Goal: Task Accomplishment & Management: Complete application form

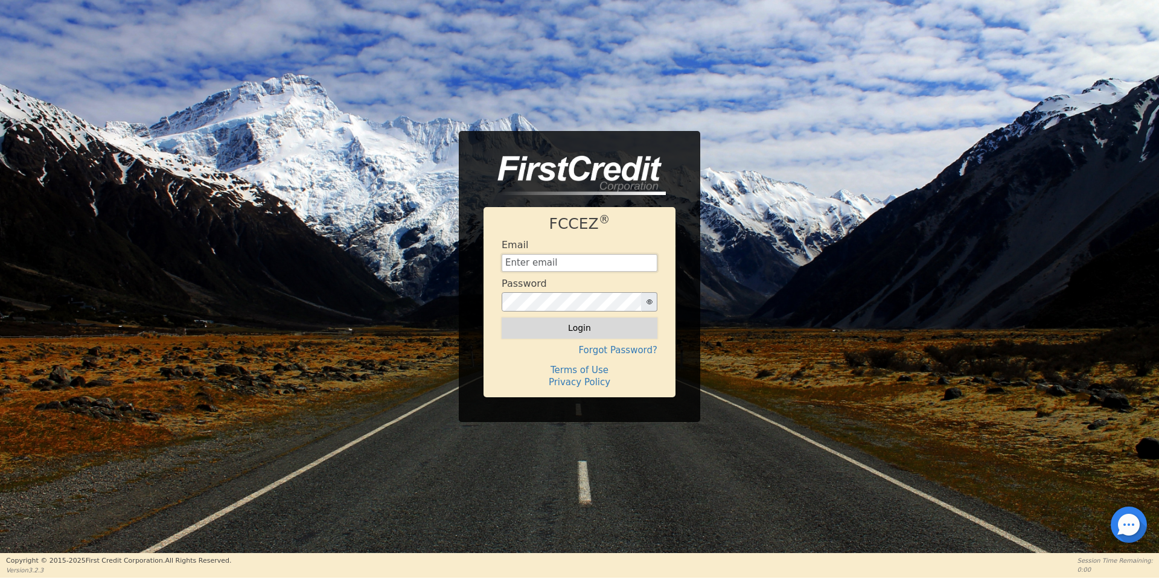
type input "[EMAIL_ADDRESS][DOMAIN_NAME]"
click at [556, 325] on button "Login" at bounding box center [580, 328] width 156 height 21
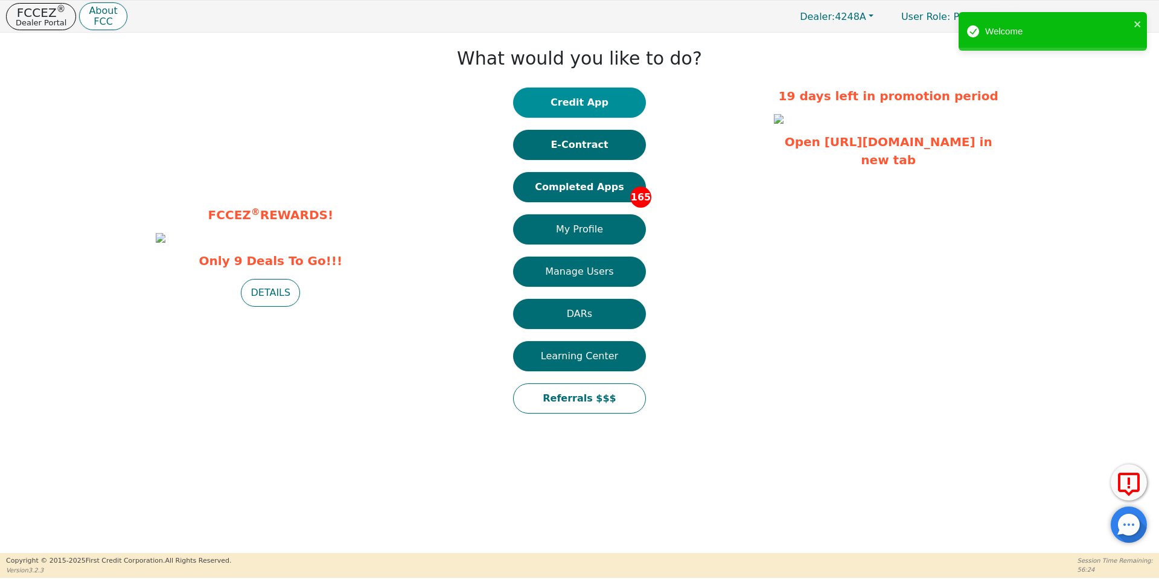
click at [559, 102] on button "Credit App" at bounding box center [579, 103] width 133 height 30
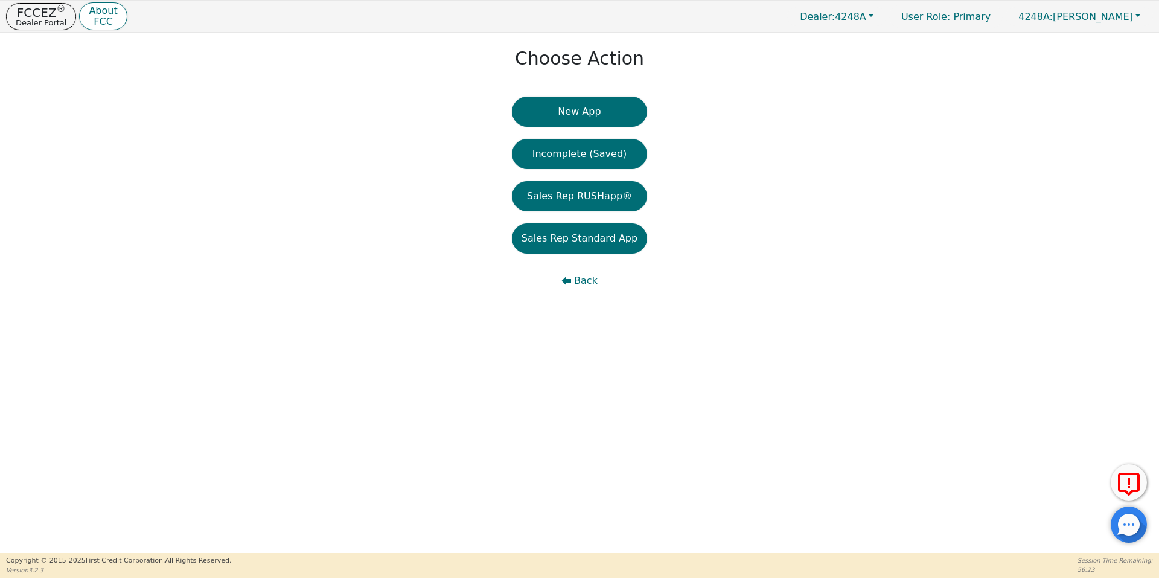
click at [559, 102] on button "New App" at bounding box center [579, 112] width 135 height 30
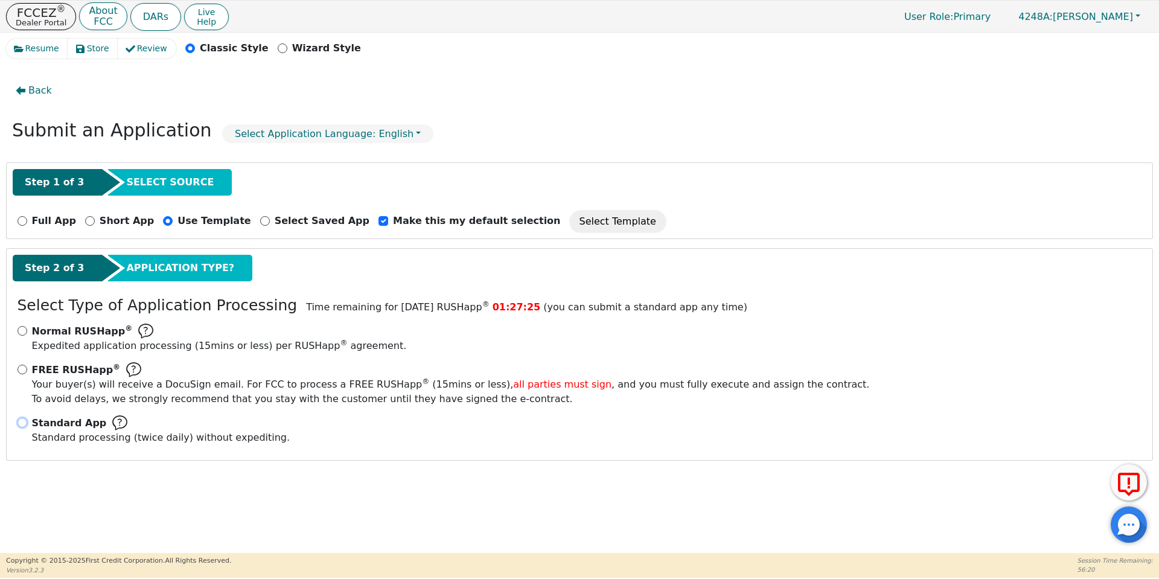
click at [21, 426] on input "Standard App Standard processing (twice daily) without expediting." at bounding box center [23, 423] width 10 height 10
radio input "true"
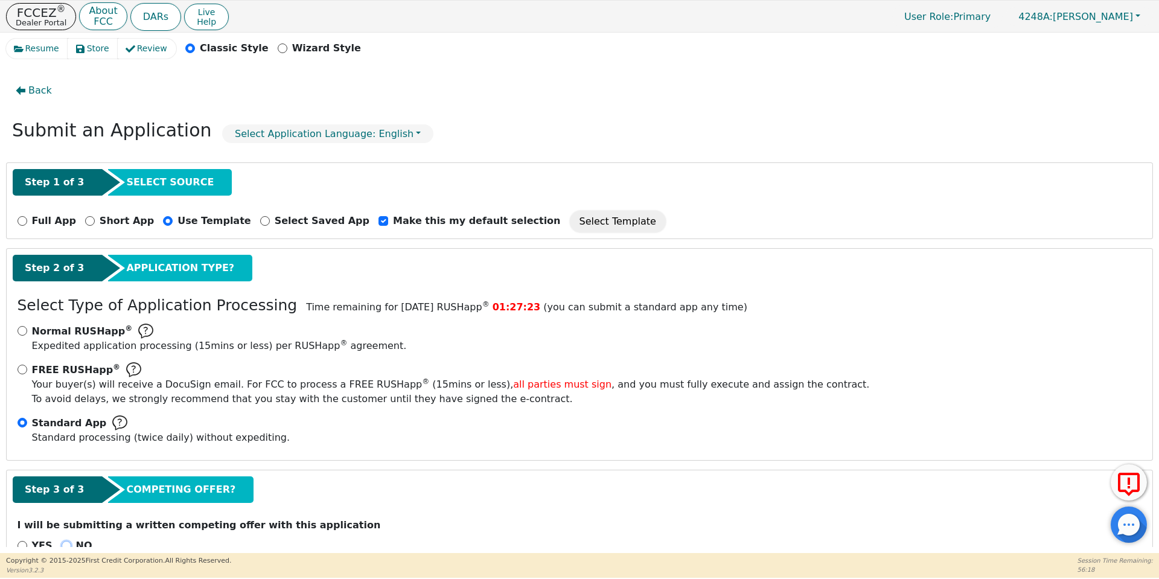
click at [63, 541] on input "NO" at bounding box center [67, 546] width 10 height 10
radio input "true"
click at [62, 541] on div "NO" at bounding box center [77, 546] width 31 height 14
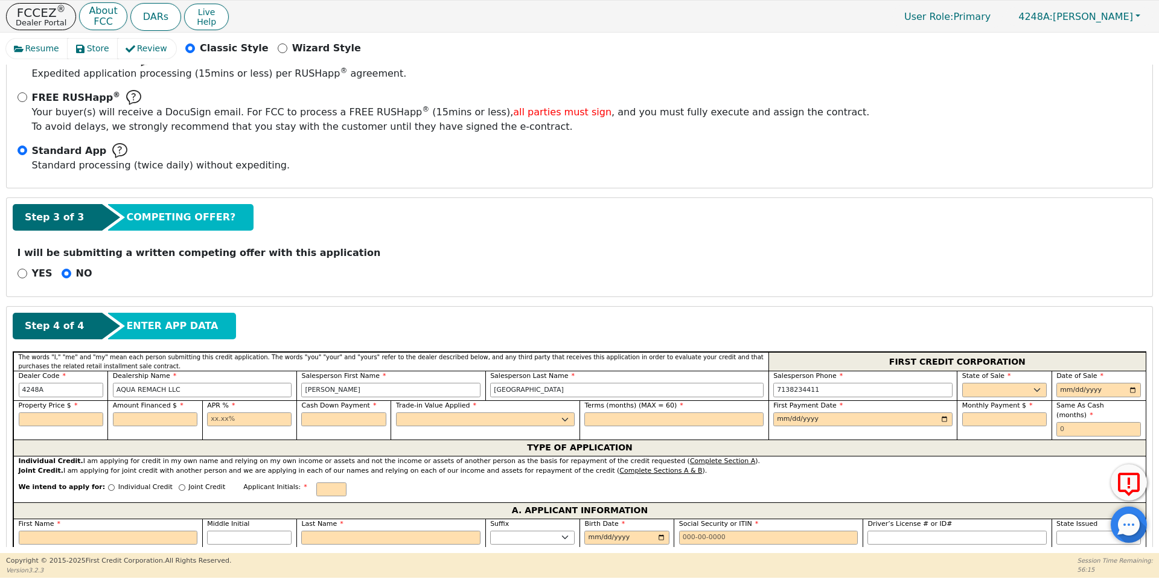
scroll to position [285, 0]
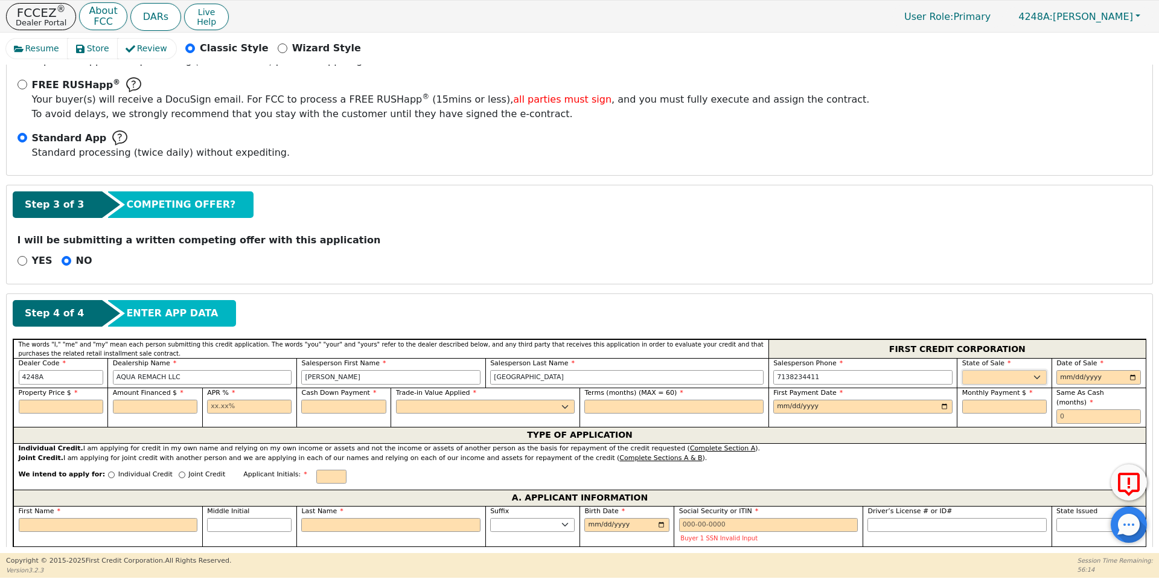
click at [997, 370] on select "AK AL AR AZ CA CO CT DC DE FL [GEOGRAPHIC_DATA] HI IA ID IL IN KS [GEOGRAPHIC_D…" at bounding box center [1004, 377] width 85 height 14
select select "[GEOGRAPHIC_DATA]"
click at [962, 370] on select "AK AL AR AZ CA CO CT DC DE FL [GEOGRAPHIC_DATA] HI IA ID IL IN KS [GEOGRAPHIC_D…" at bounding box center [1004, 377] width 85 height 14
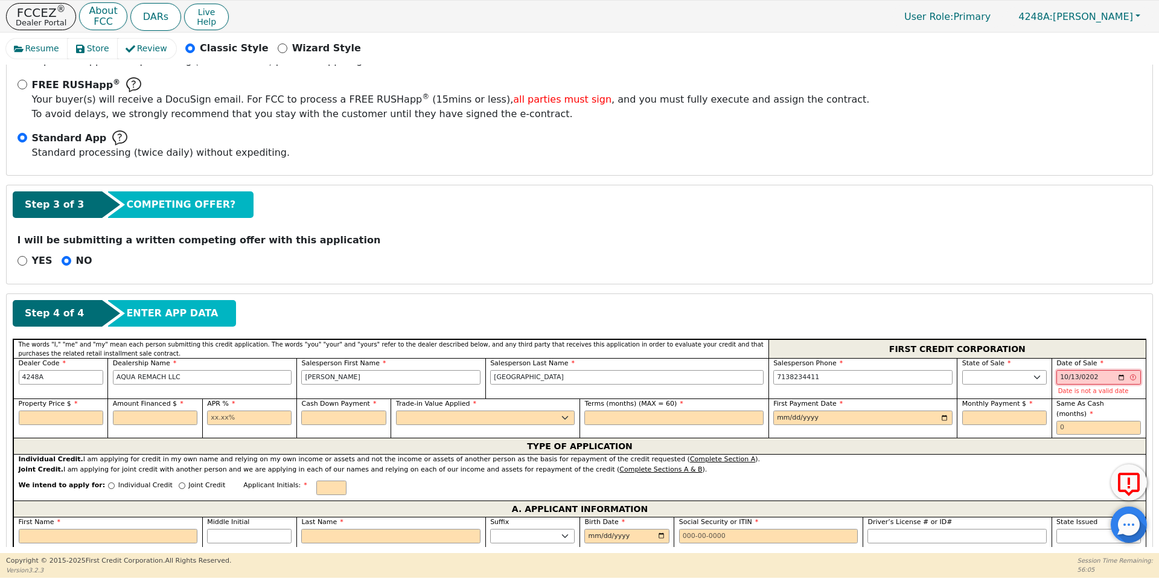
type input "[DATE]"
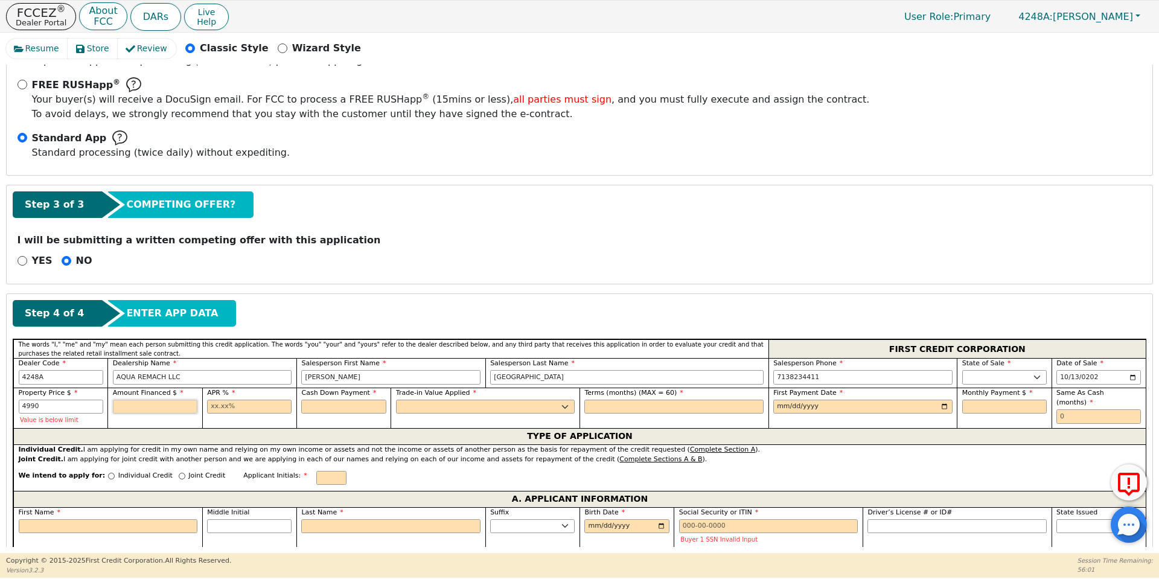
type input "4990.00"
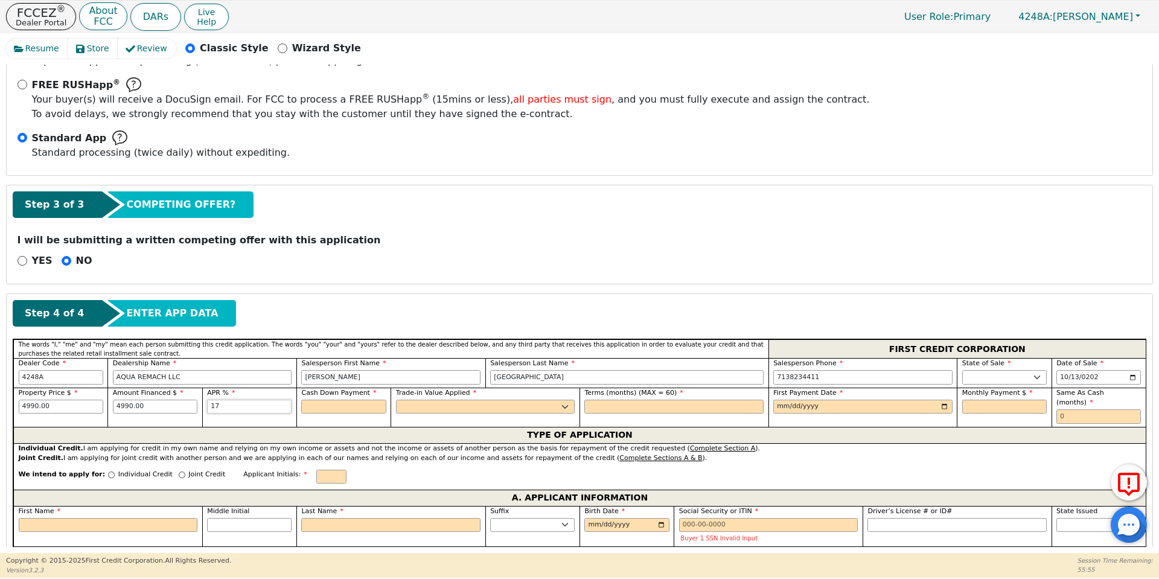
type input "17.99"
type input "0.00"
select select "n"
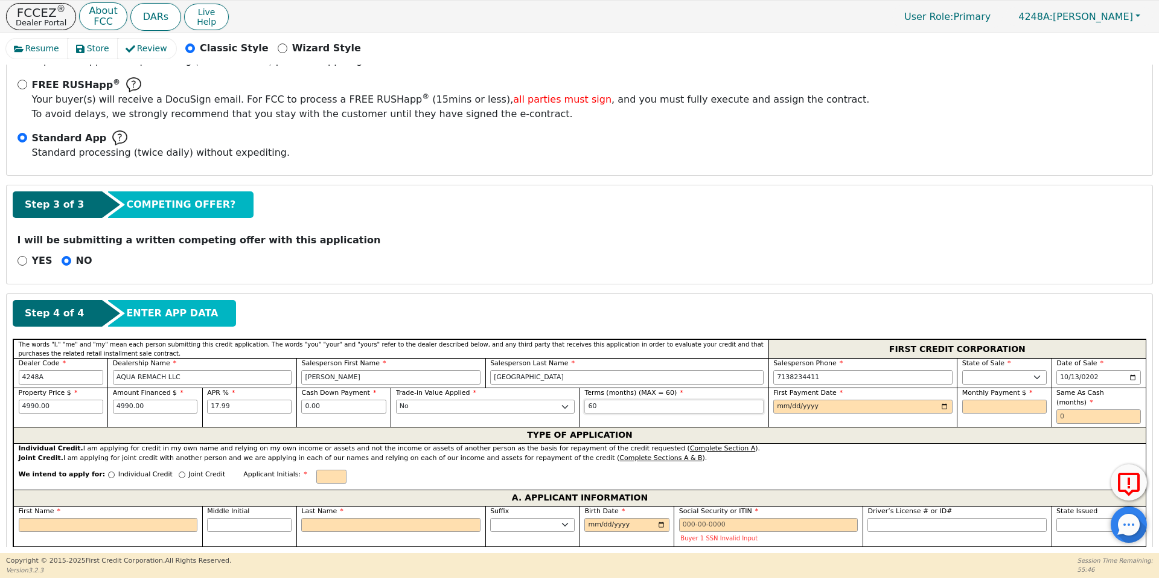
type input "60"
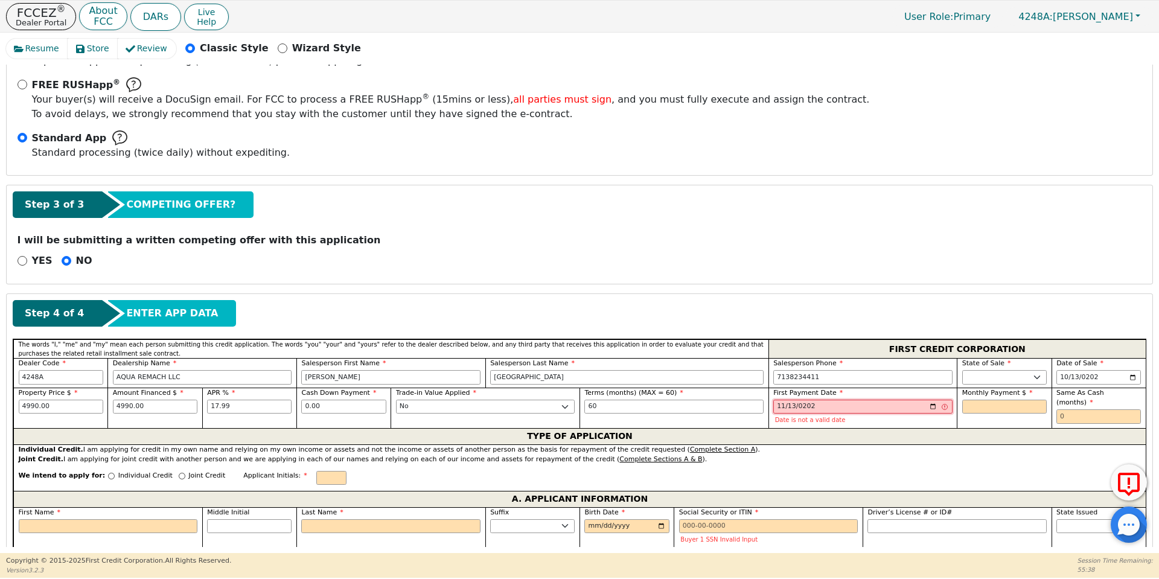
type input "[DATE]"
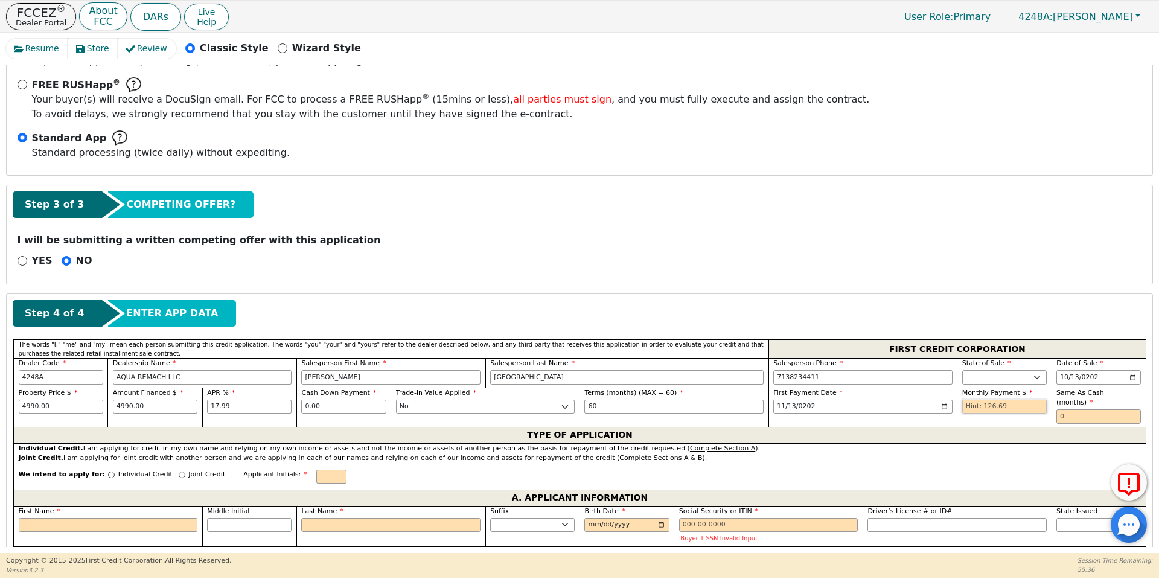
type input "1"
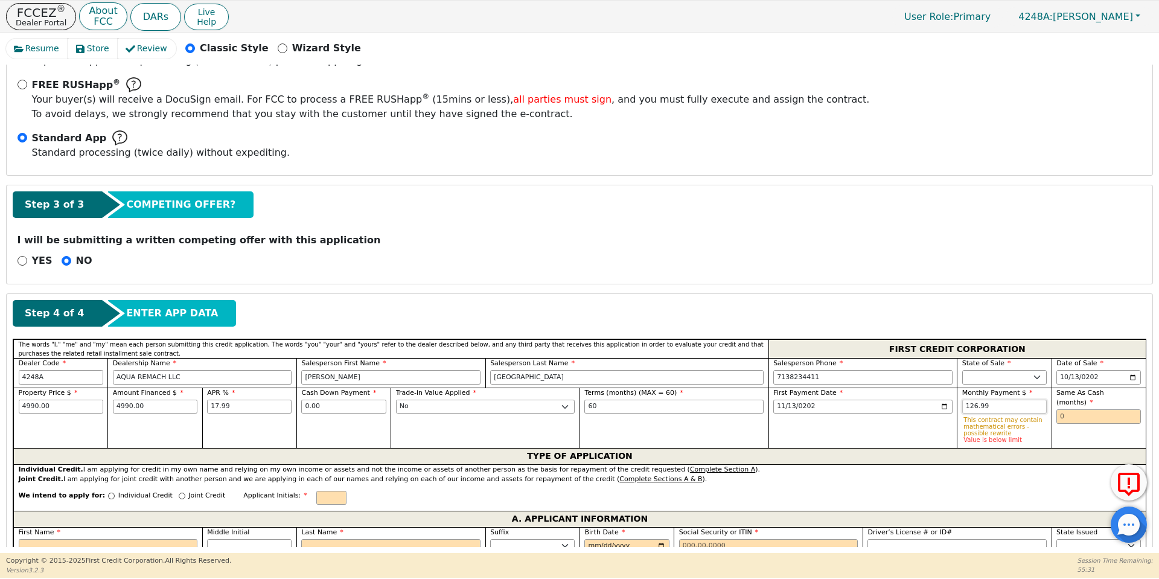
type input "126.99"
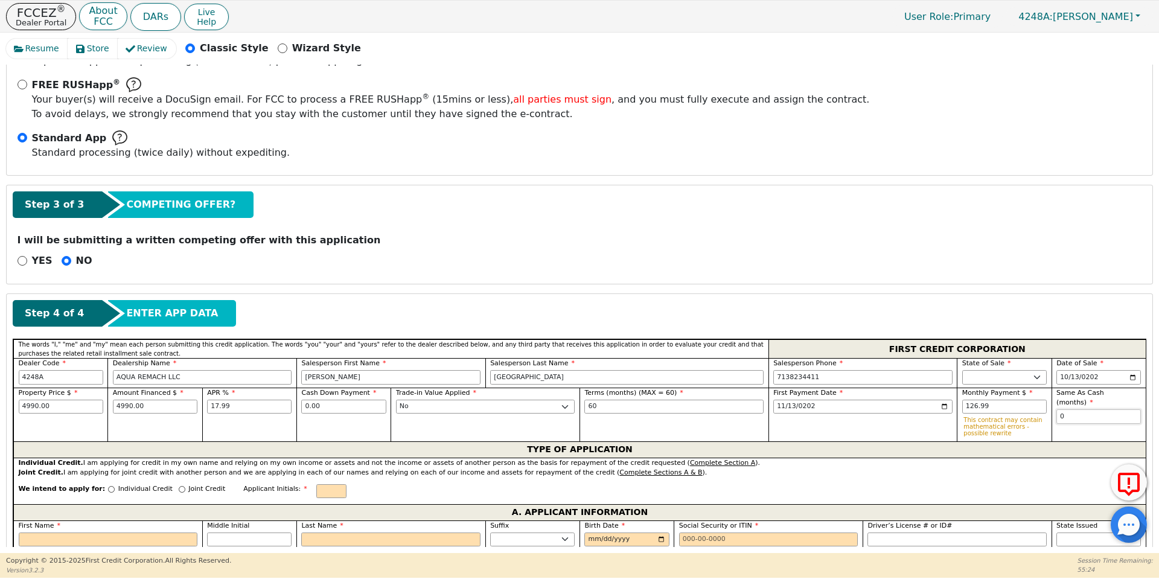
type input "0"
click at [108, 489] on input "Individual Credit" at bounding box center [111, 489] width 7 height 7
radio input "true"
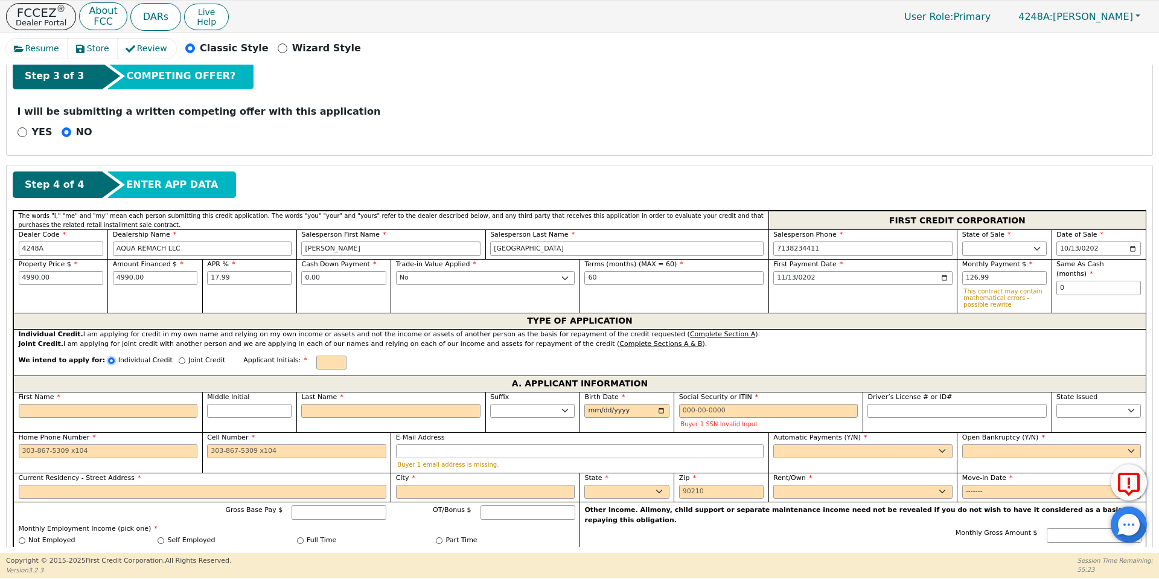
scroll to position [444, 0]
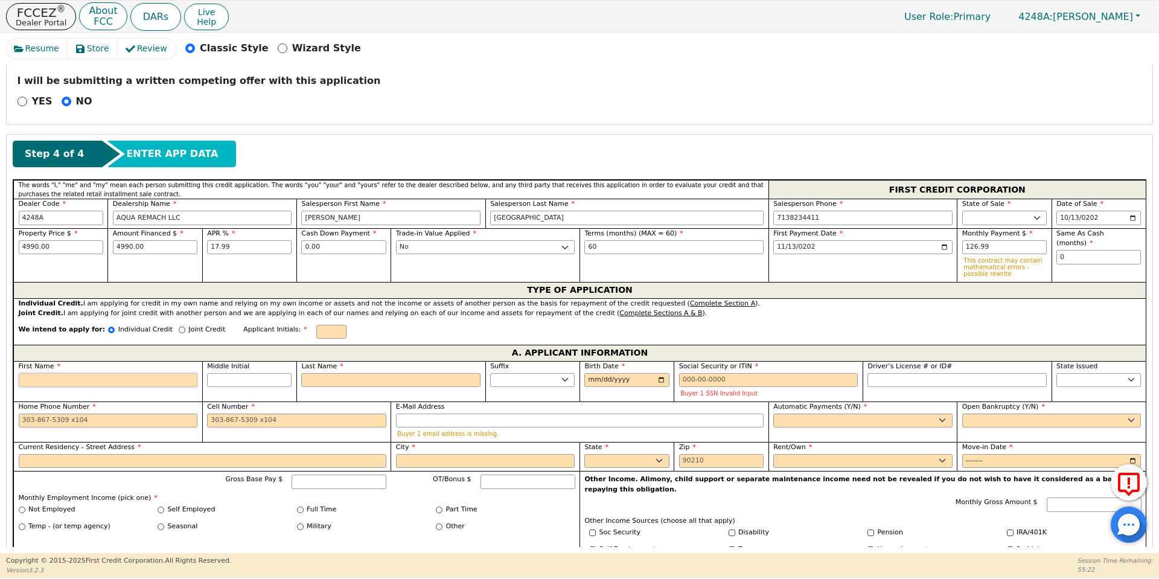
click at [101, 377] on input "First Name" at bounding box center [108, 380] width 179 height 14
type input "M"
type input "Ma"
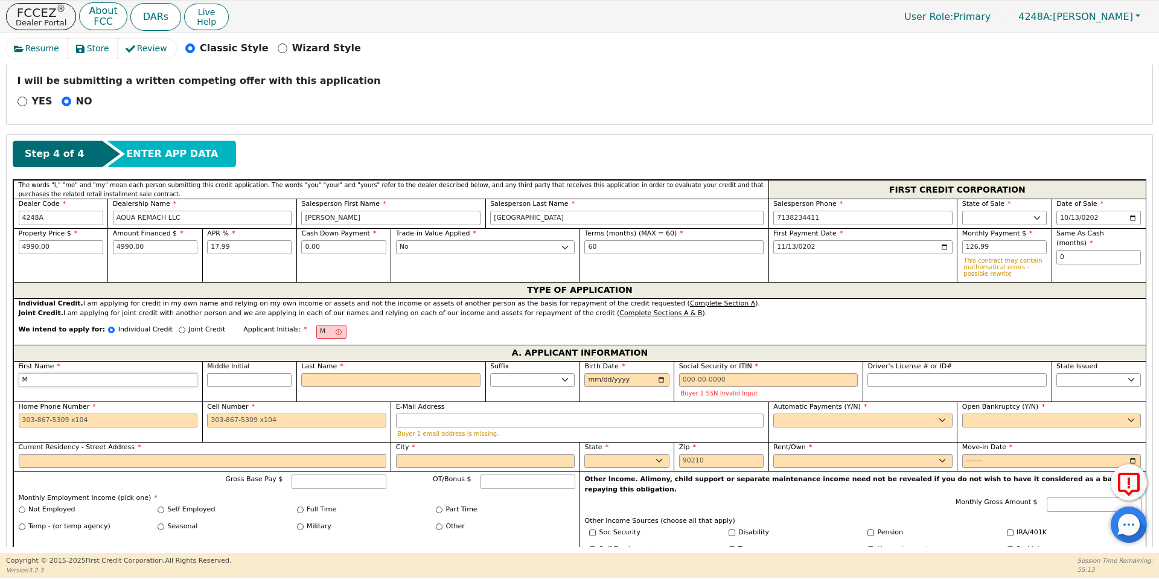
type input "Ma"
type input "Mar"
type input "Marq"
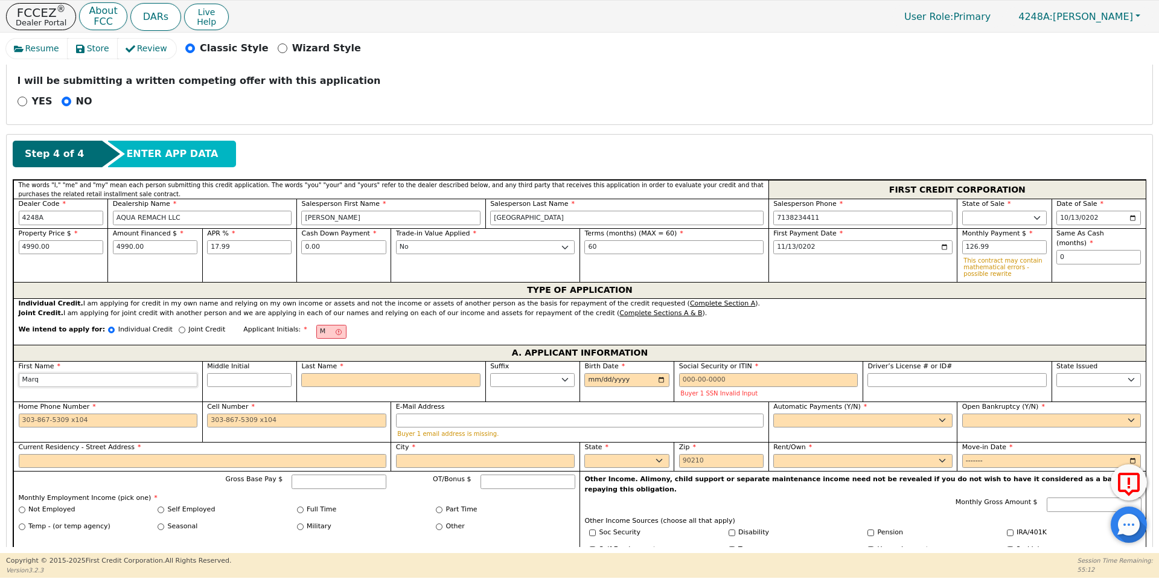
type input "Marqu"
type input "Marqui"
type input "Marquic"
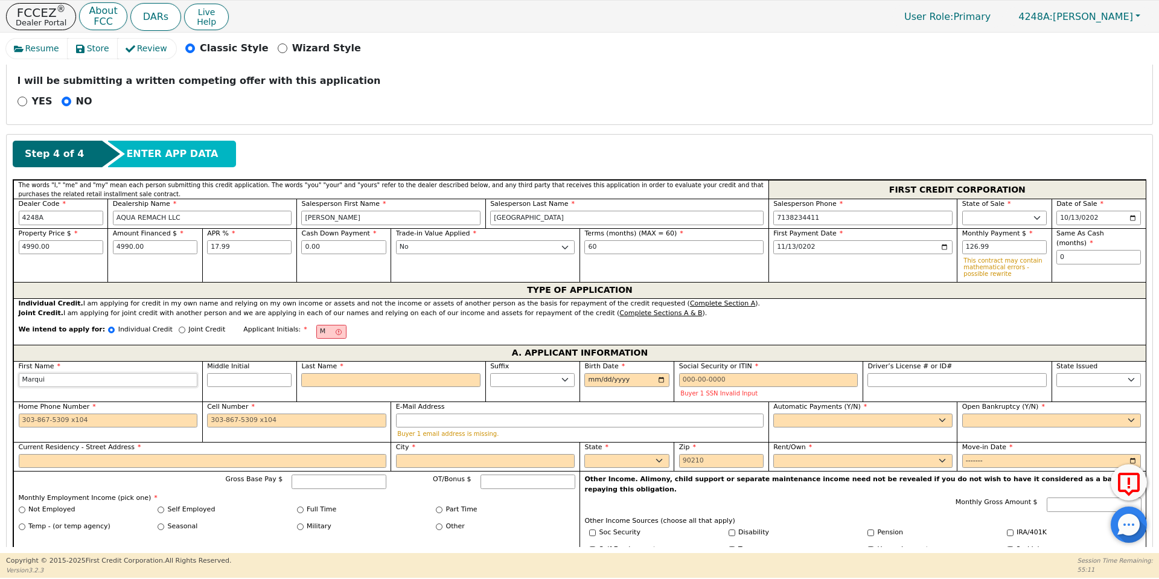
type input "Marquic"
type input "[PERSON_NAME]"
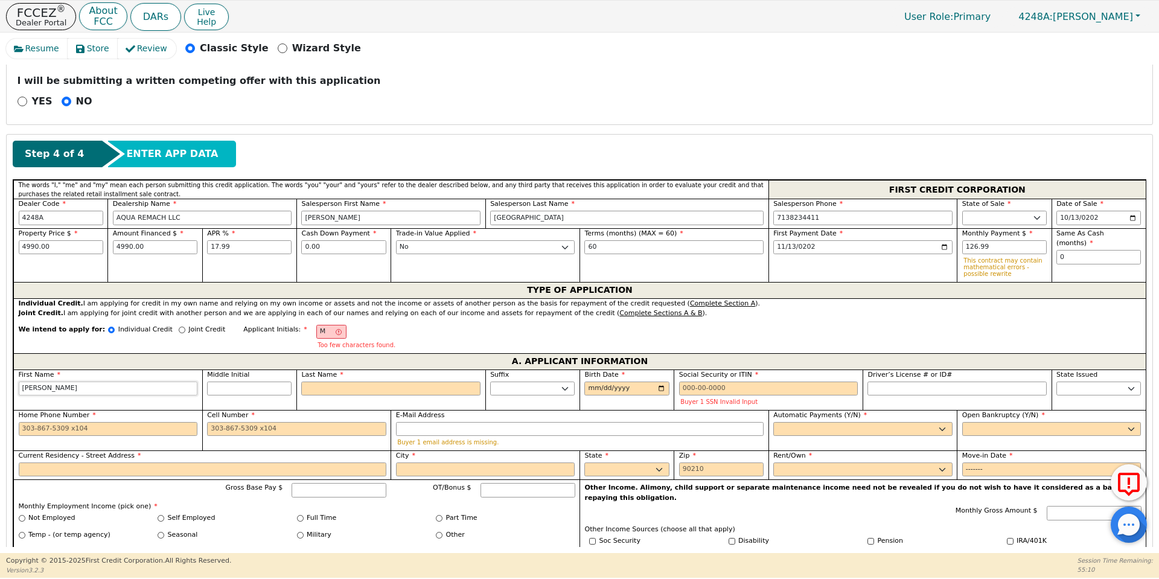
type input "[PERSON_NAME]"
type input "MF"
type input "F"
type input "[PERSON_NAME] F"
type input "Fa"
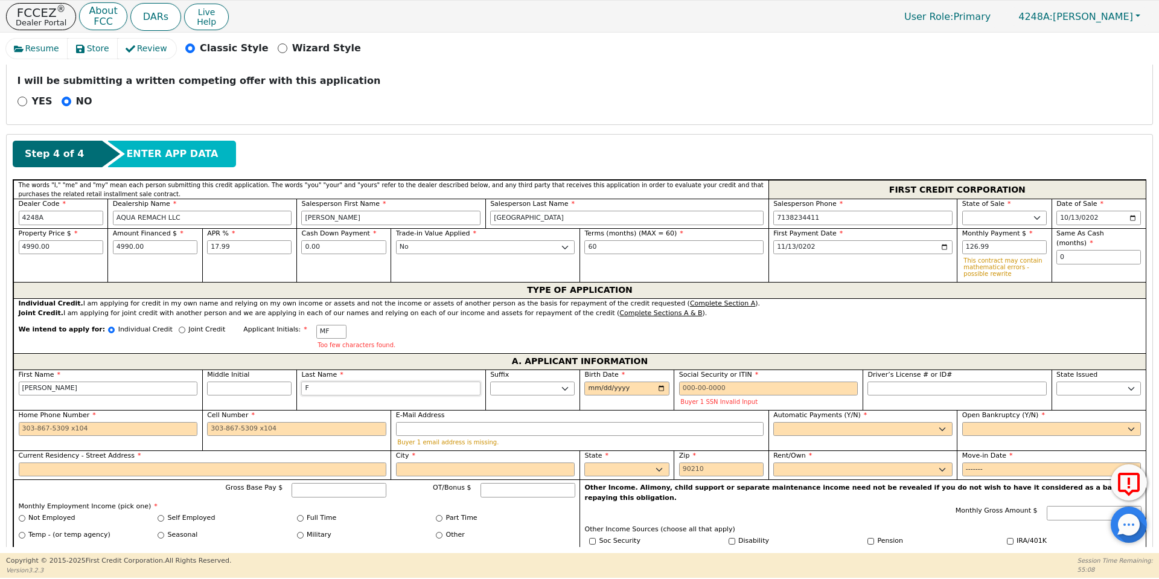
type input "[PERSON_NAME] Fa"
type input "Far"
type input "[PERSON_NAME] Far"
type input "[PERSON_NAME]"
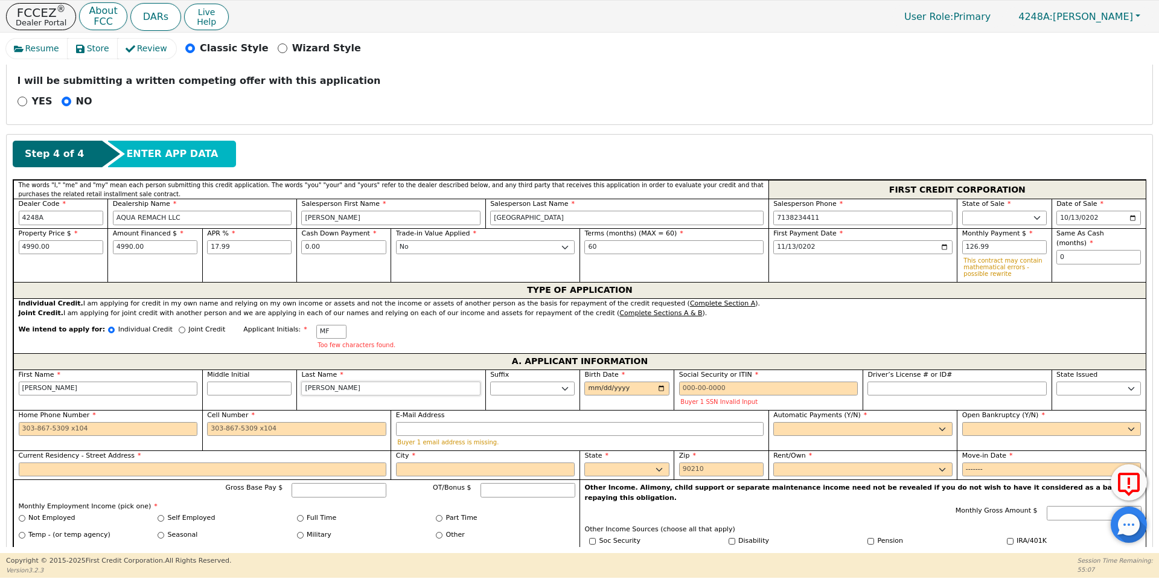
type input "Farri"
type input "[PERSON_NAME]"
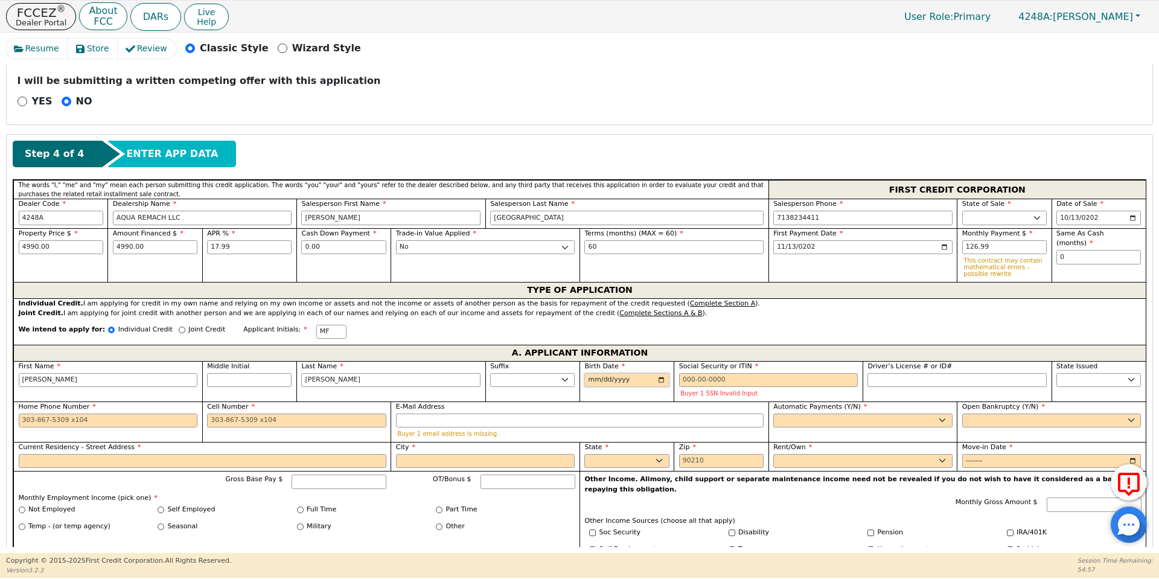
type input "0001-11-10"
type input "[DATE]"
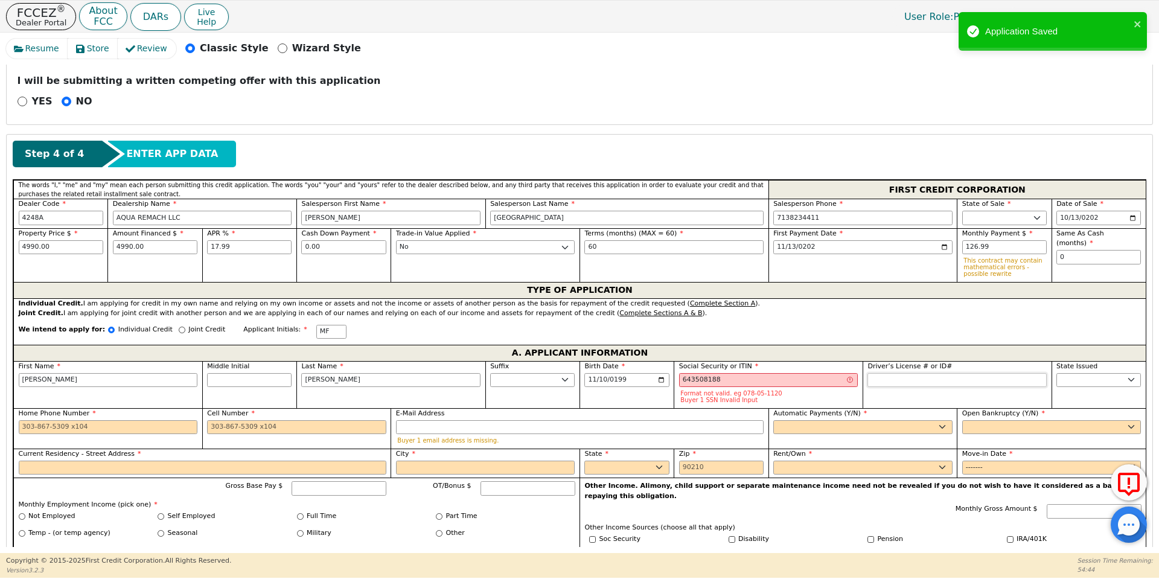
type input "***-**-8188"
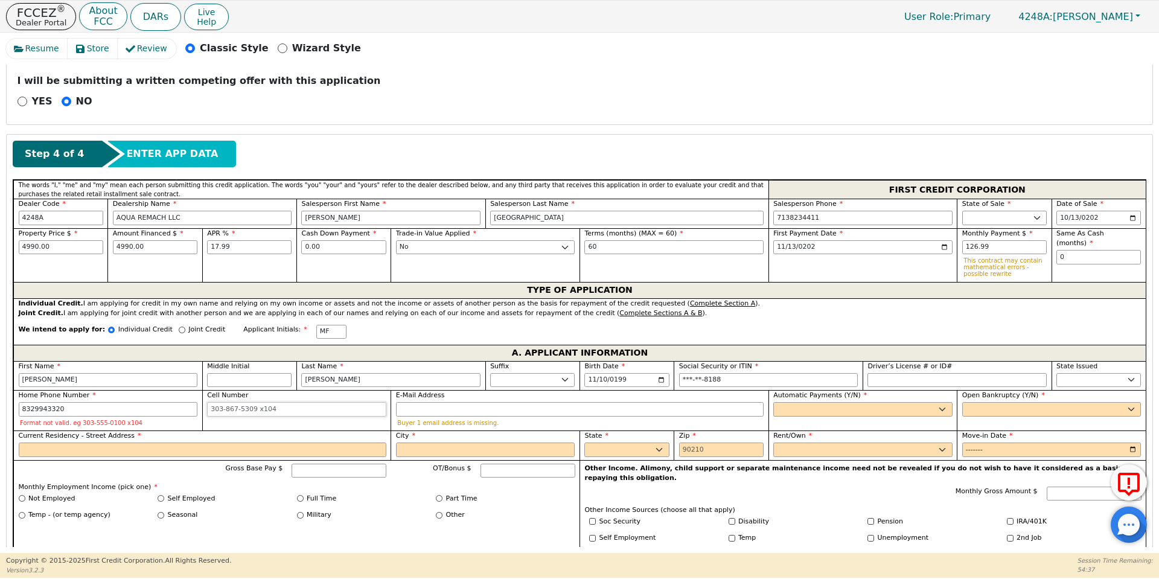
type input "[PHONE_NUMBER]"
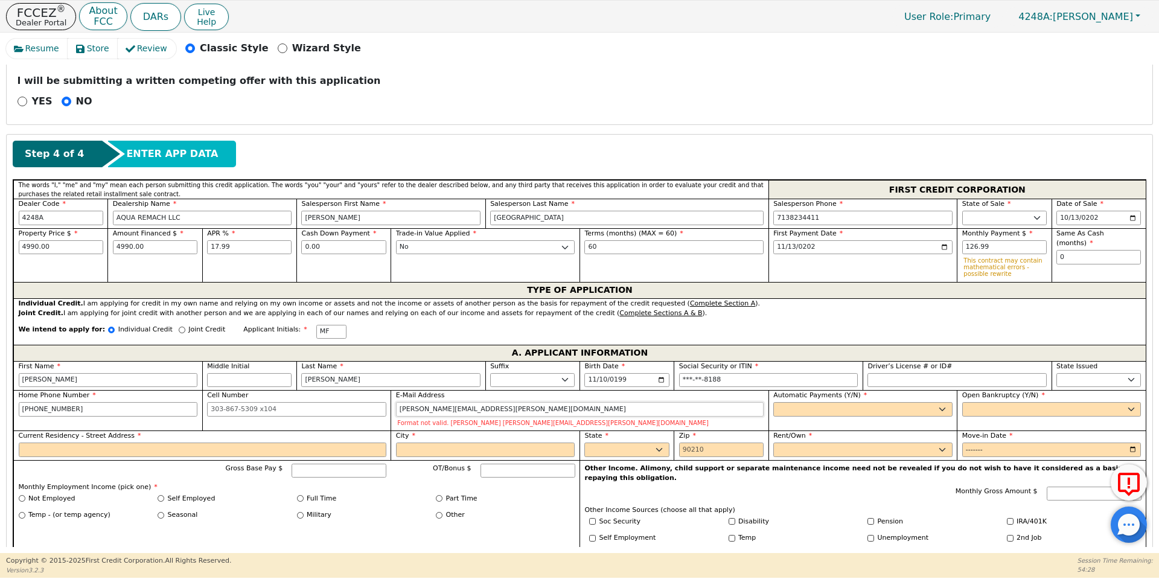
type input "[PERSON_NAME][EMAIL_ADDRESS][PERSON_NAME][DOMAIN_NAME]"
select select "y"
type input "[PERSON_NAME]"
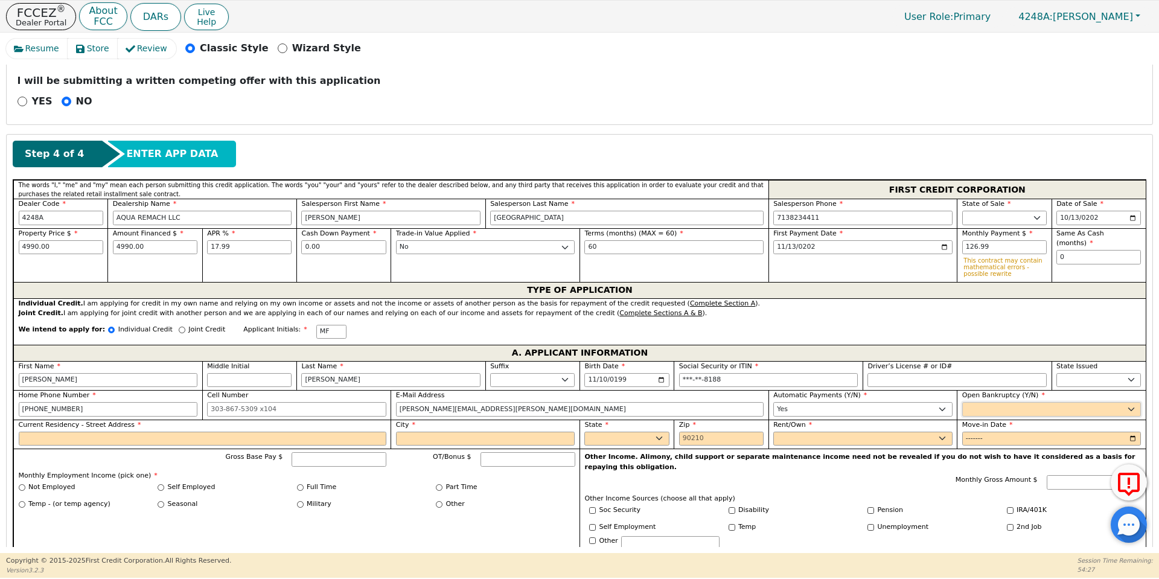
select select "n"
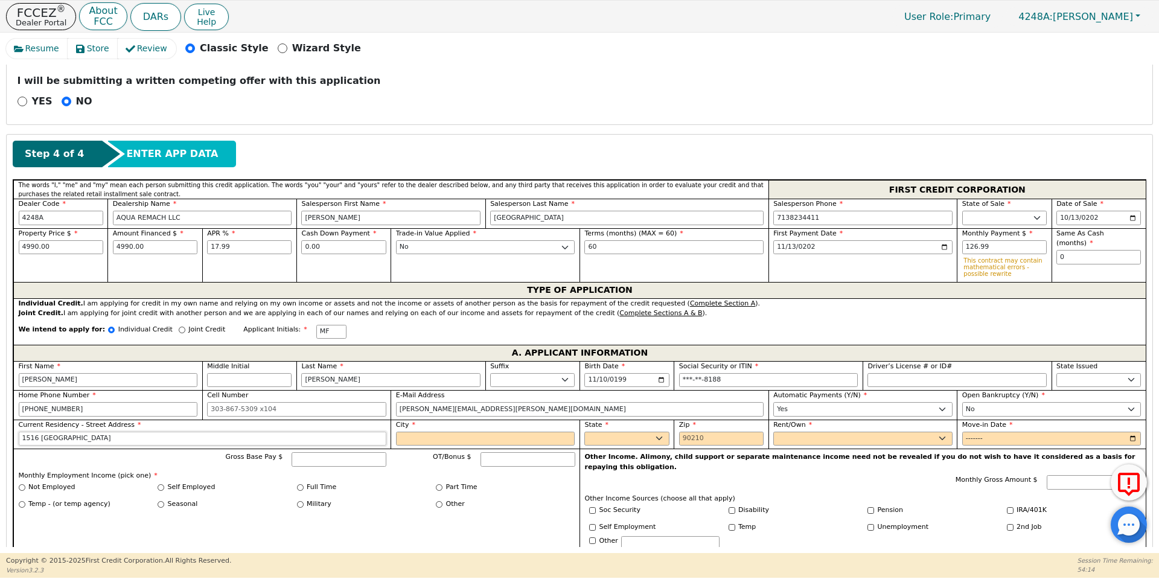
type input "1516 [GEOGRAPHIC_DATA]"
type input "Conroe"
select select "[GEOGRAPHIC_DATA]"
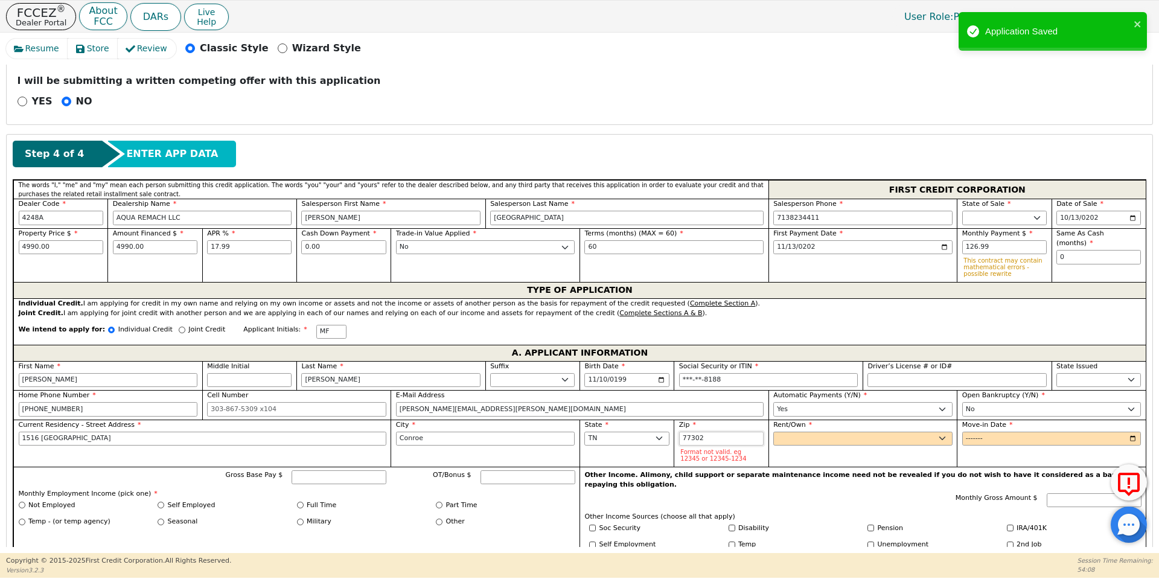
type input "77302"
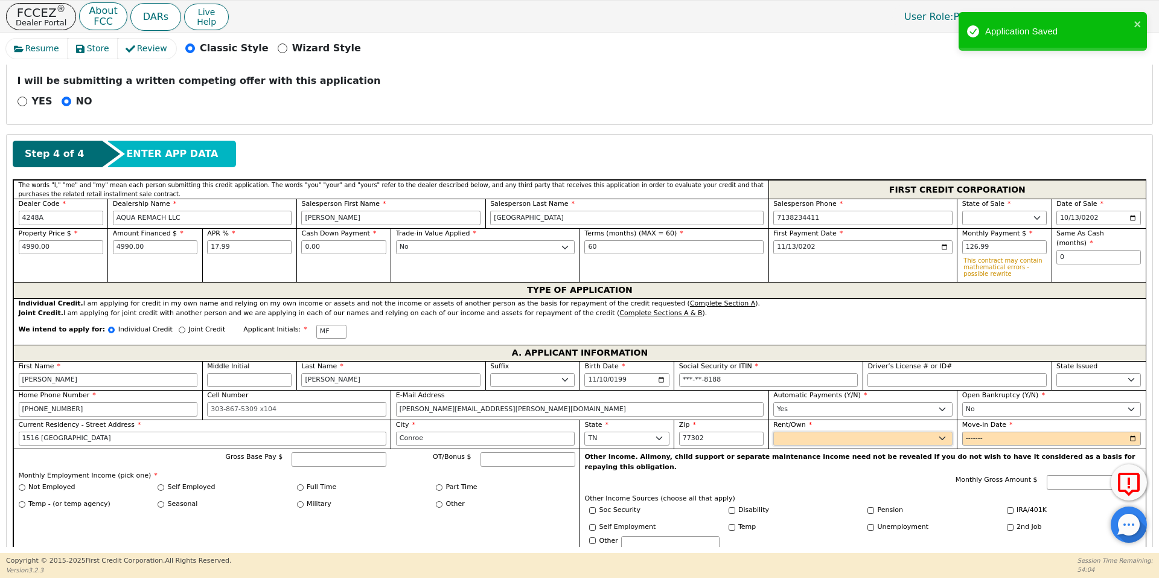
click at [810, 443] on select "Rent Own" at bounding box center [862, 439] width 179 height 14
select select "Rent"
click at [773, 432] on select "Rent Own" at bounding box center [862, 439] width 179 height 14
click at [972, 435] on input "Move-in Date" at bounding box center [1051, 439] width 179 height 14
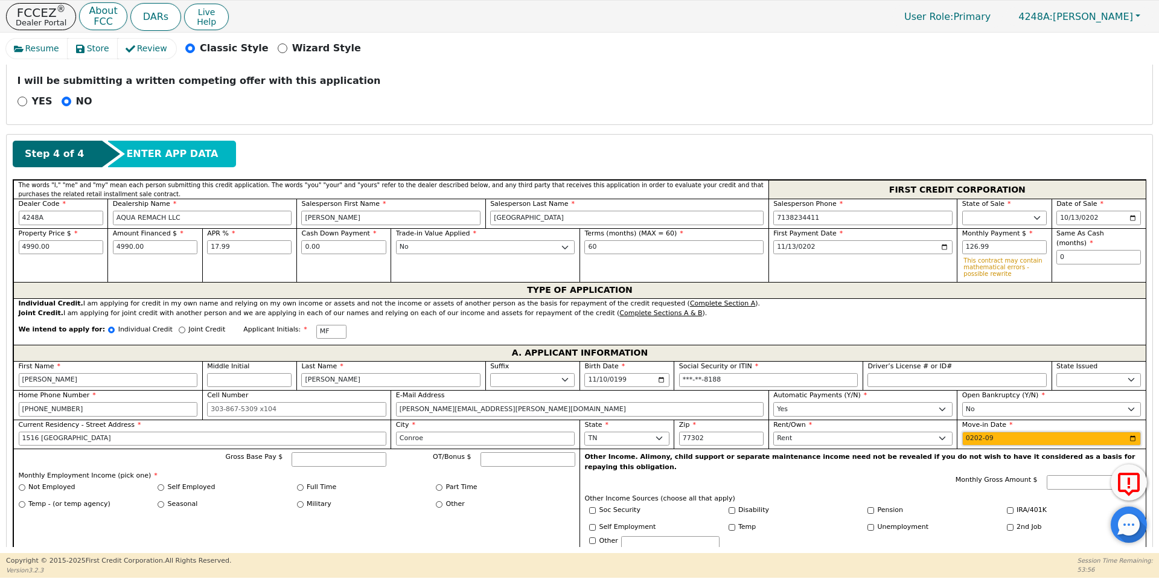
type input "2025-09"
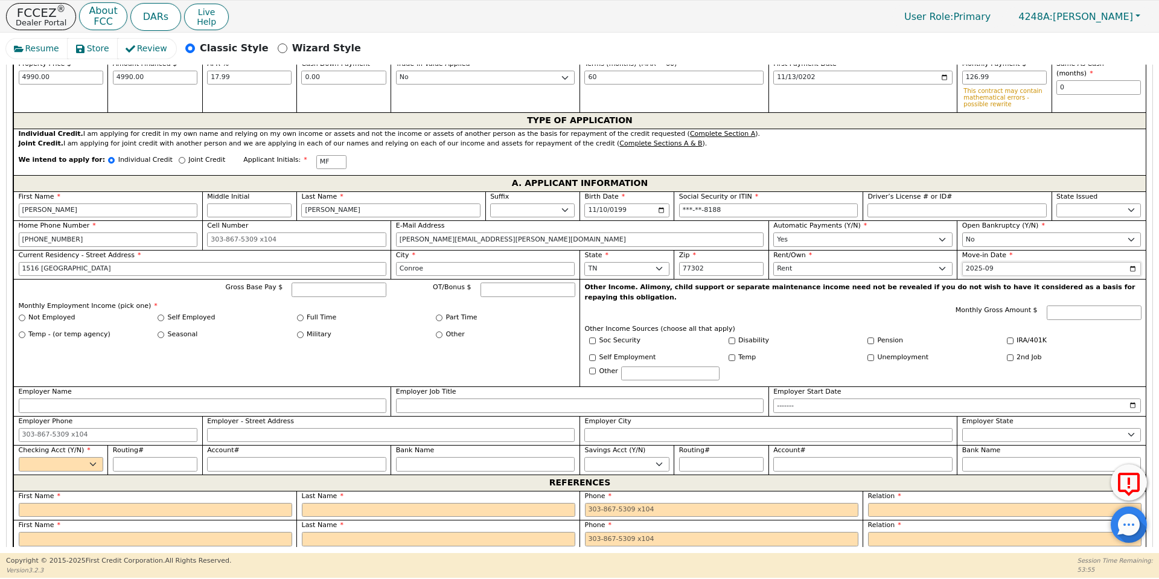
scroll to position [623, 0]
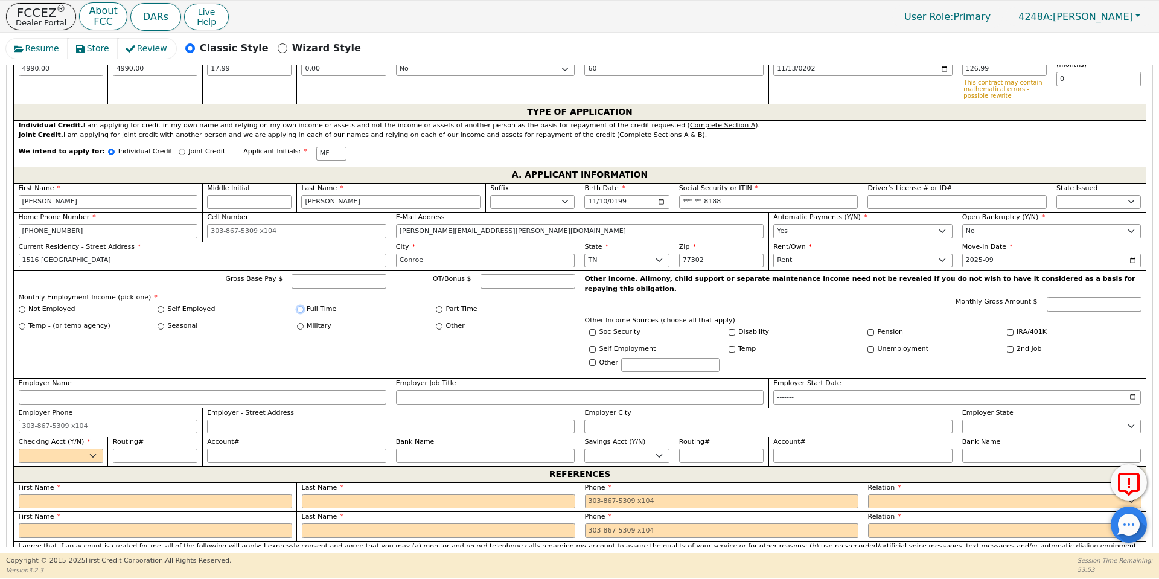
click at [299, 308] on input "Full Time" at bounding box center [300, 309] width 7 height 7
radio input "true"
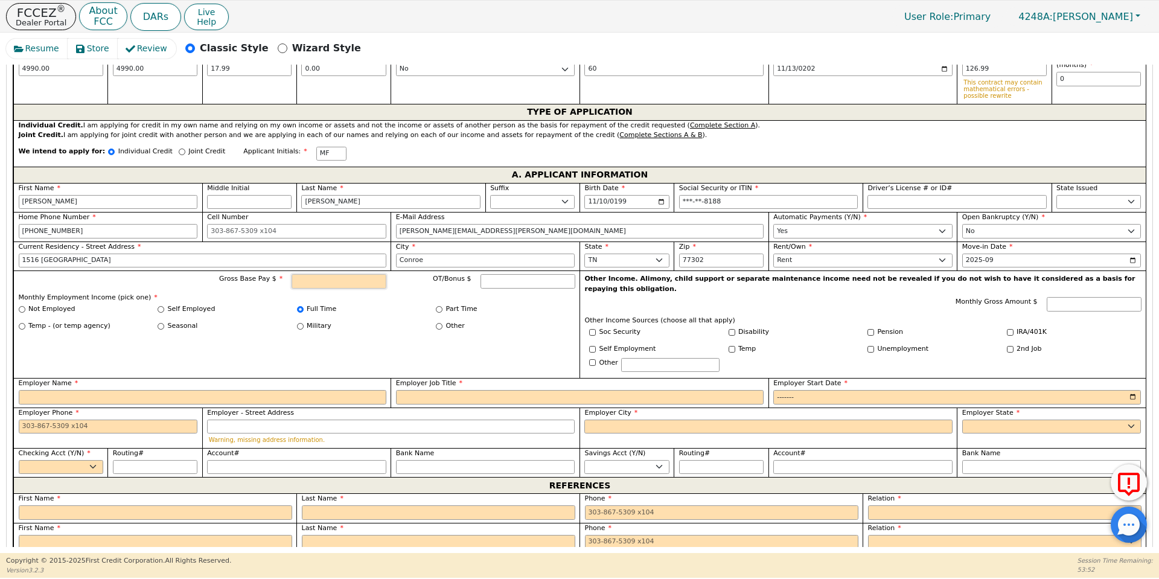
click at [321, 281] on input "Gross Base Pay $" at bounding box center [339, 281] width 95 height 14
click at [313, 390] on input "Employer Name" at bounding box center [203, 397] width 368 height 14
type input "5000.00"
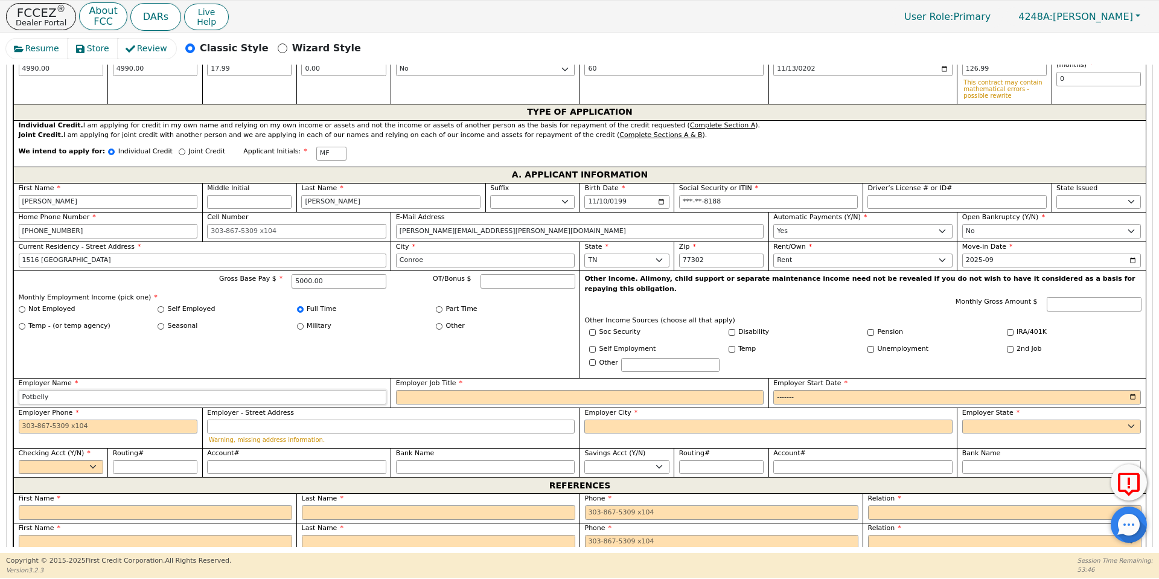
type input "Potbelly"
type input "Asistant"
type input "Assistant manager"
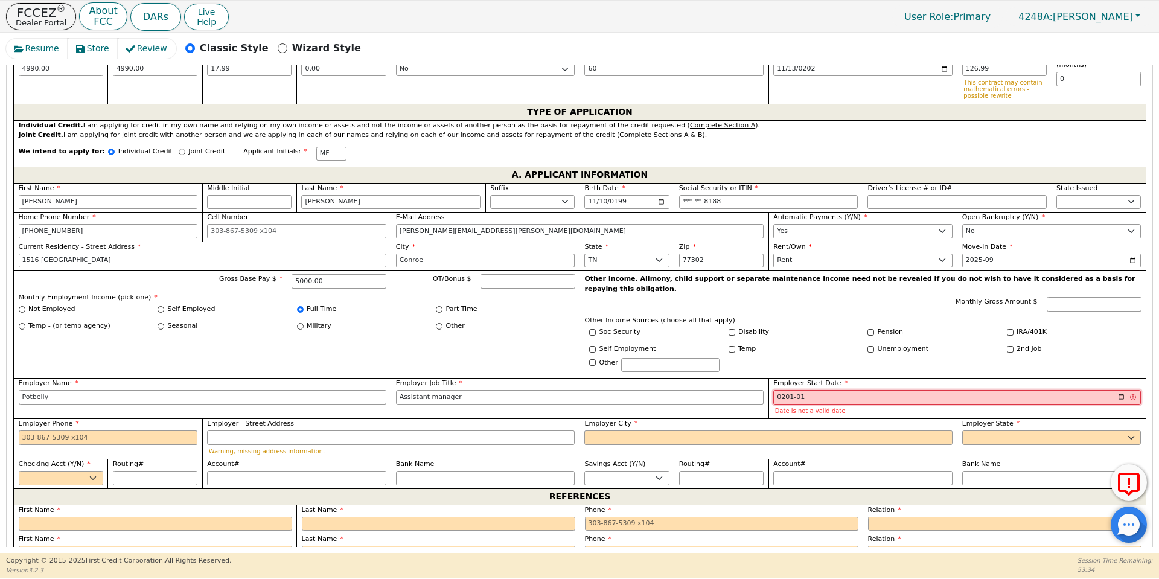
type input "2019-01"
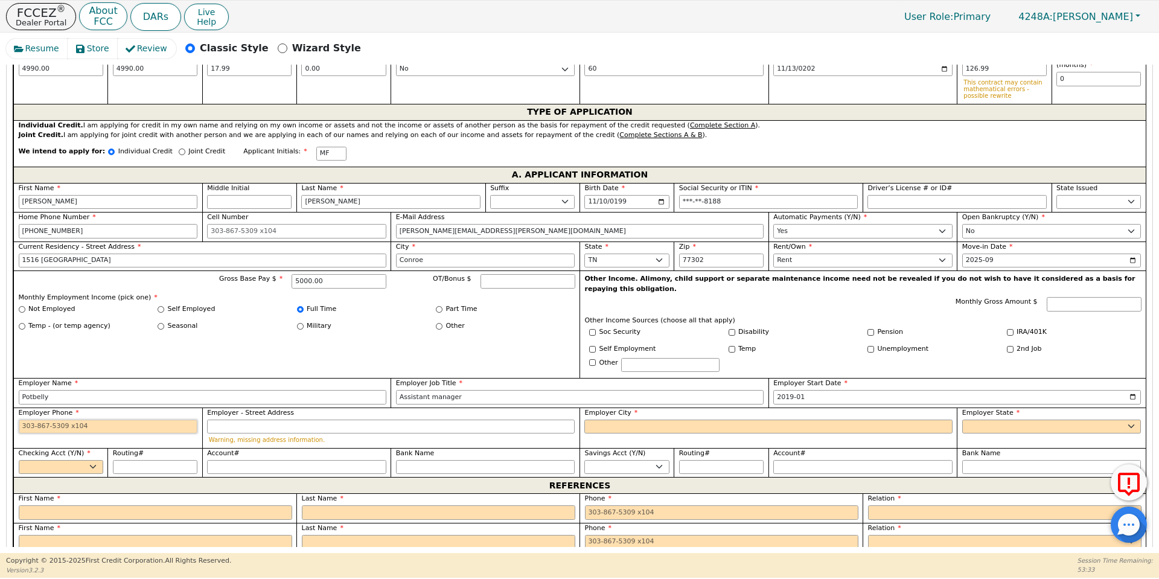
click at [156, 420] on input "Employer Phone" at bounding box center [108, 427] width 179 height 14
type input "[PHONE_NUMBER]"
type input "H"
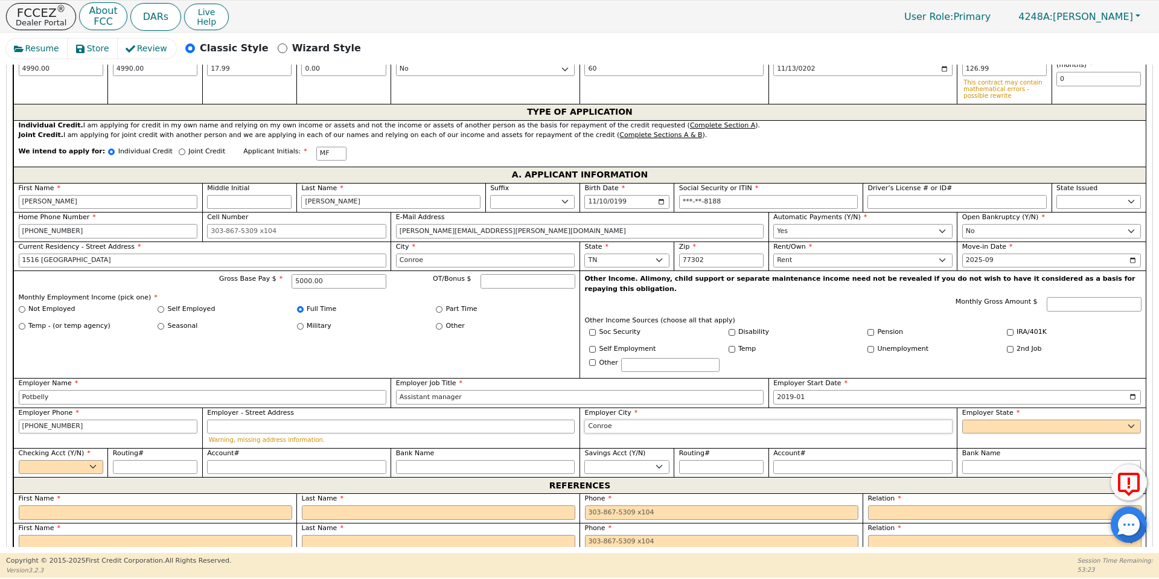
type input "Conroe"
select select "[GEOGRAPHIC_DATA]"
select select "y"
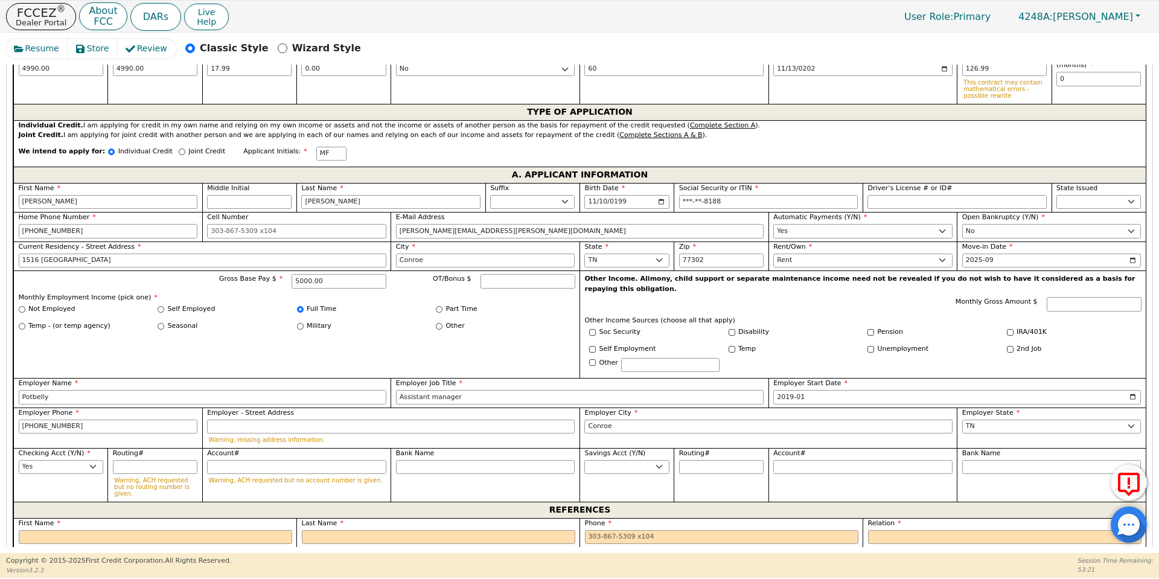
click at [59, 519] on label "First Name" at bounding box center [156, 524] width 274 height 10
click at [62, 530] on input "text" at bounding box center [156, 537] width 274 height 14
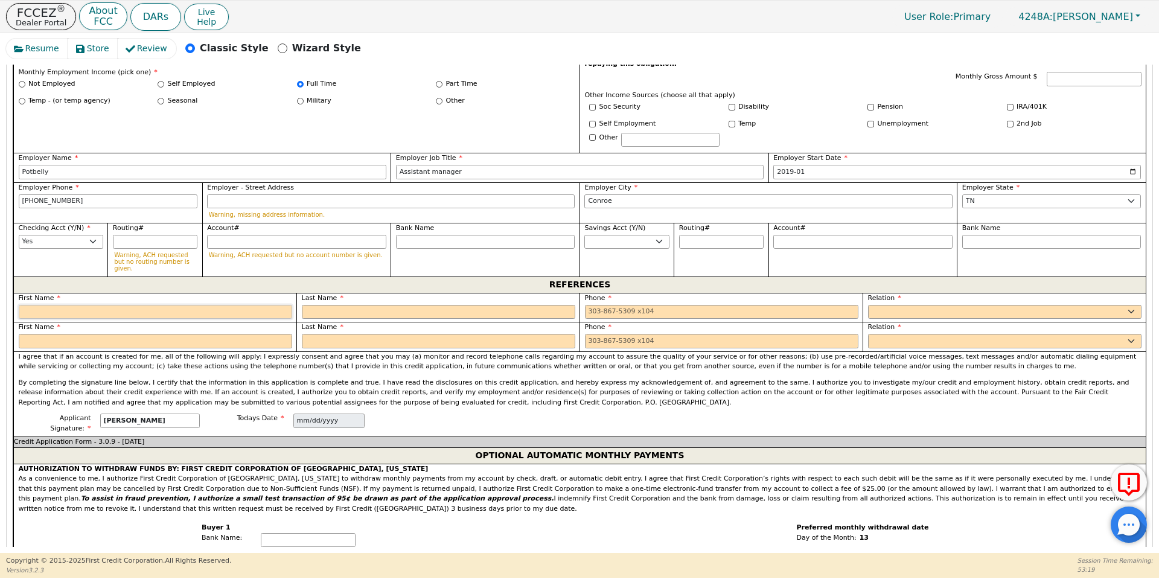
scroll to position [855, 0]
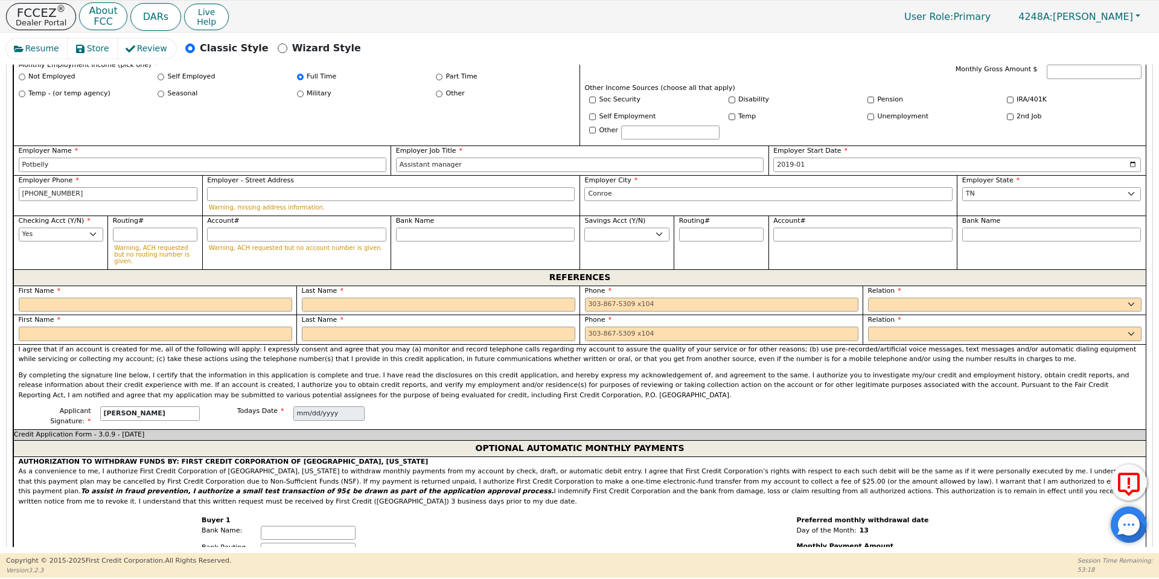
click at [60, 315] on label "First Name" at bounding box center [156, 320] width 274 height 10
click at [55, 298] on input "text" at bounding box center [156, 305] width 274 height 14
type input "[PERSON_NAME]"
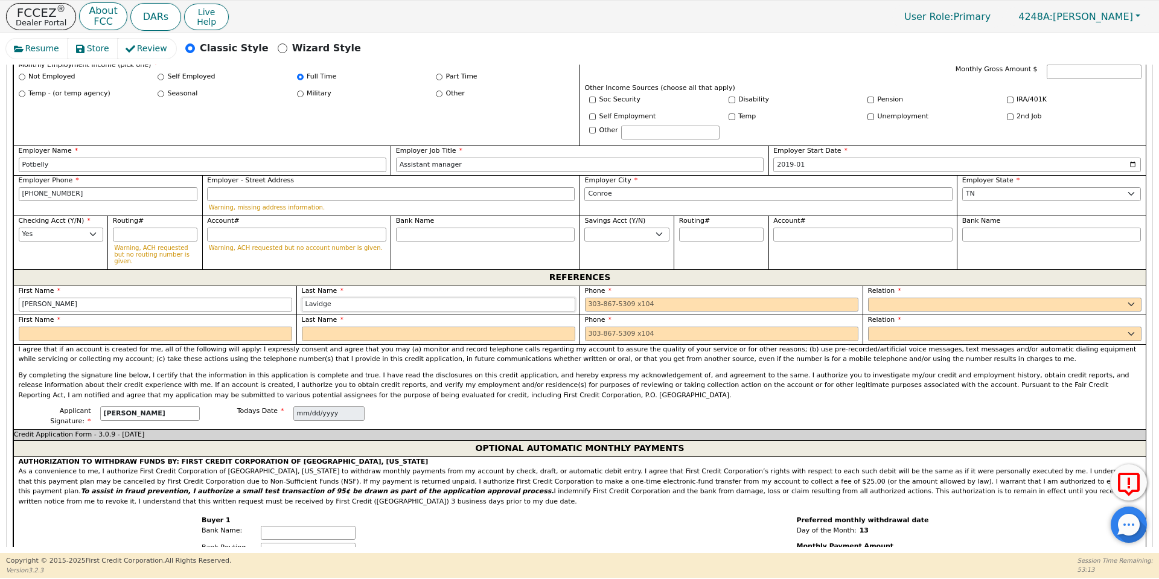
type input "Lavidge"
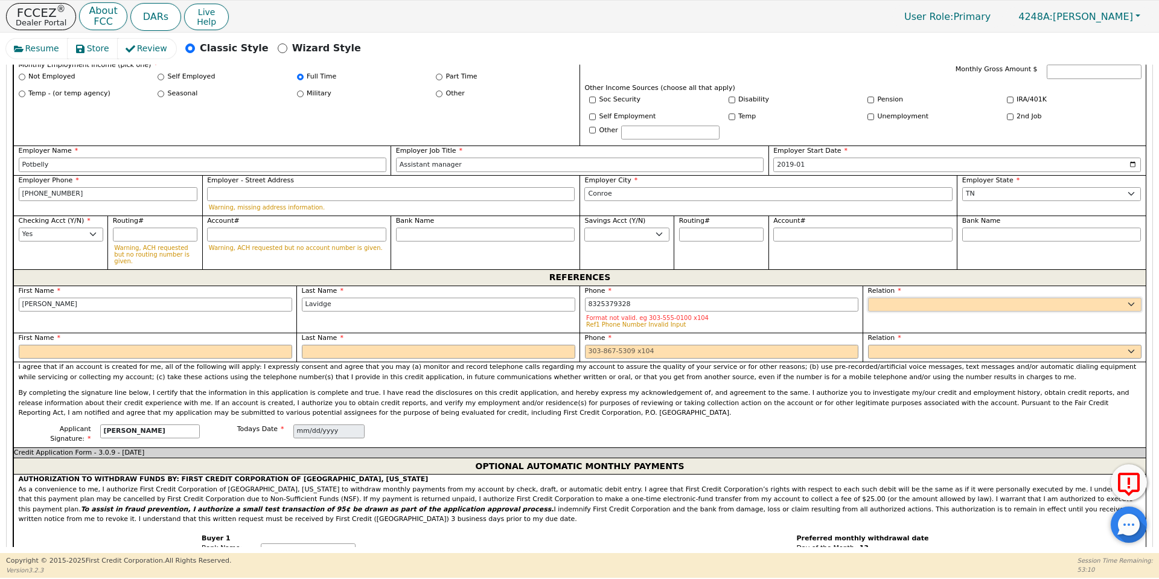
type input "[PHONE_NUMBER]"
select select "FRIEND"
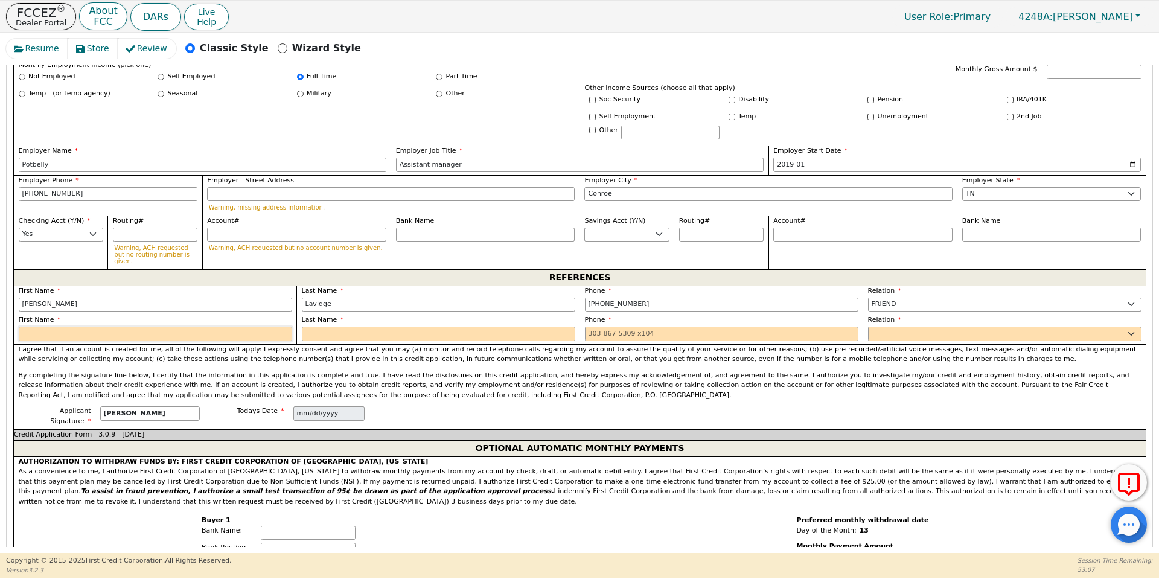
click at [48, 327] on input "text" at bounding box center [156, 334] width 274 height 14
type input "[PERSON_NAME]"
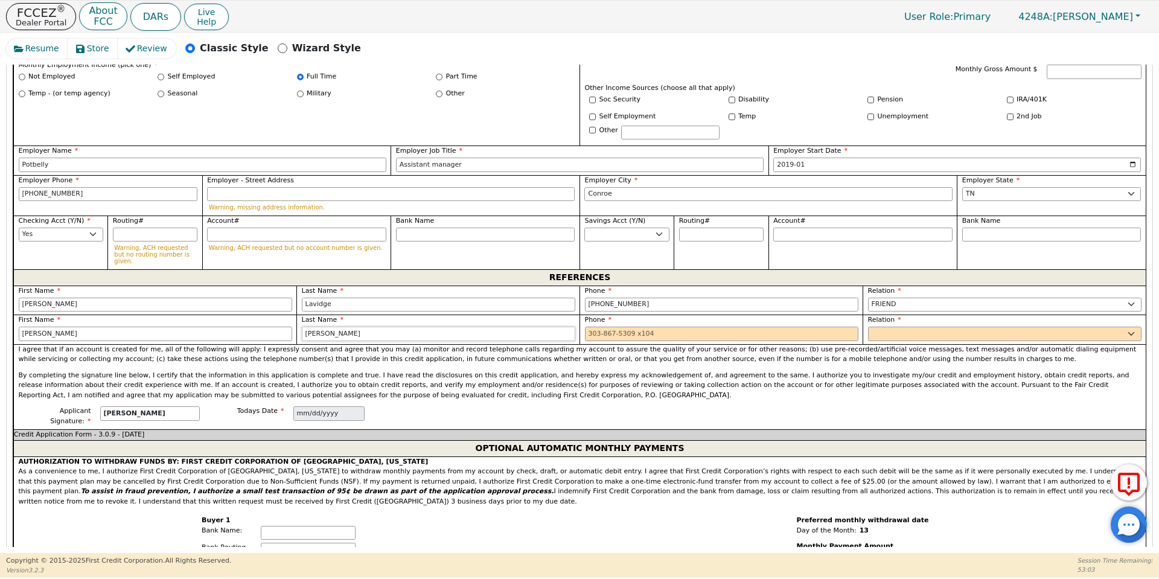
type input "[PERSON_NAME]"
type input "[PHONE_NUMBER] 1"
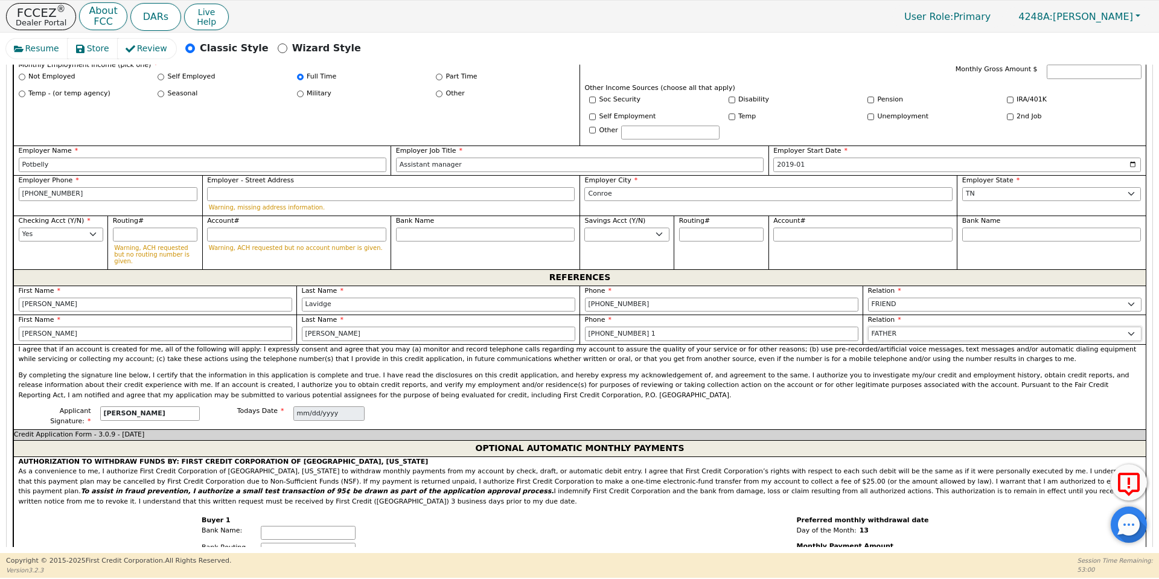
select select "FRIEND"
click at [616, 327] on input "[PHONE_NUMBER] 1" at bounding box center [722, 334] width 274 height 14
type input "[PHONE_NUMBER]"
click at [599, 371] on p "By completing the signature line below, I certify that the information in this …" at bounding box center [580, 386] width 1123 height 30
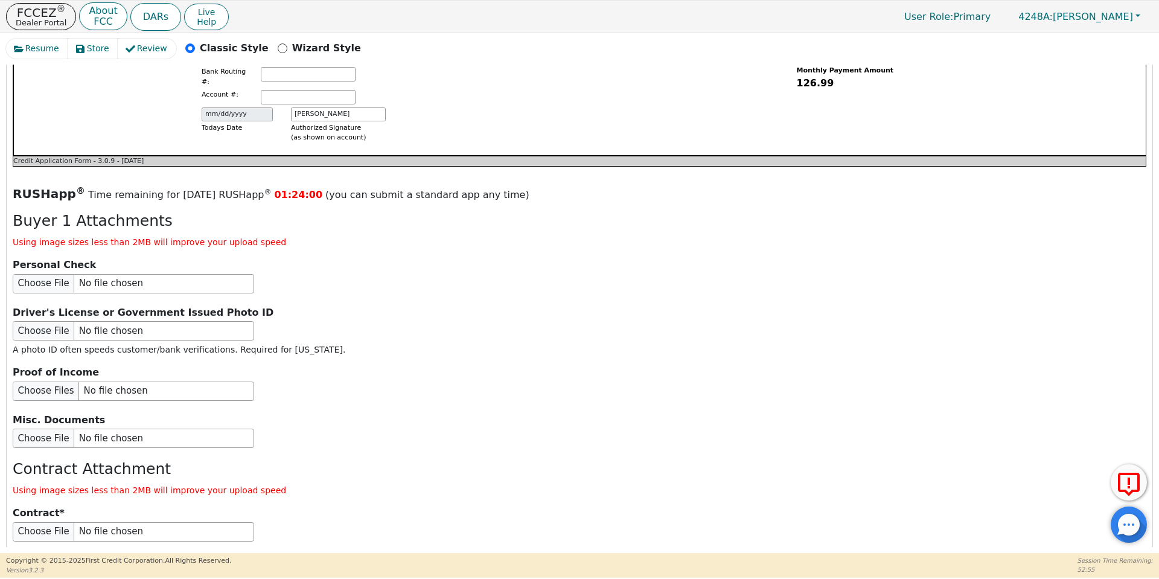
scroll to position [1392, 0]
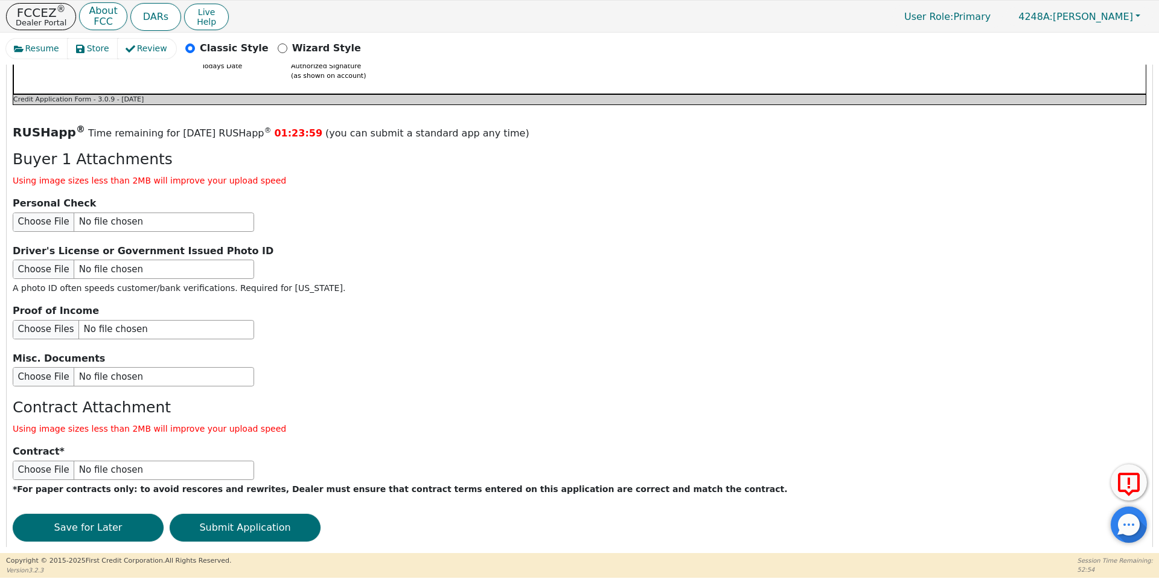
click at [266, 521] on div "RUSHapp ® Time remaining for [DATE] RUSHapp ® 01:23:59 (you can submit a standa…" at bounding box center [580, 336] width 1134 height 427
click at [249, 514] on button "Submit Application" at bounding box center [245, 528] width 151 height 28
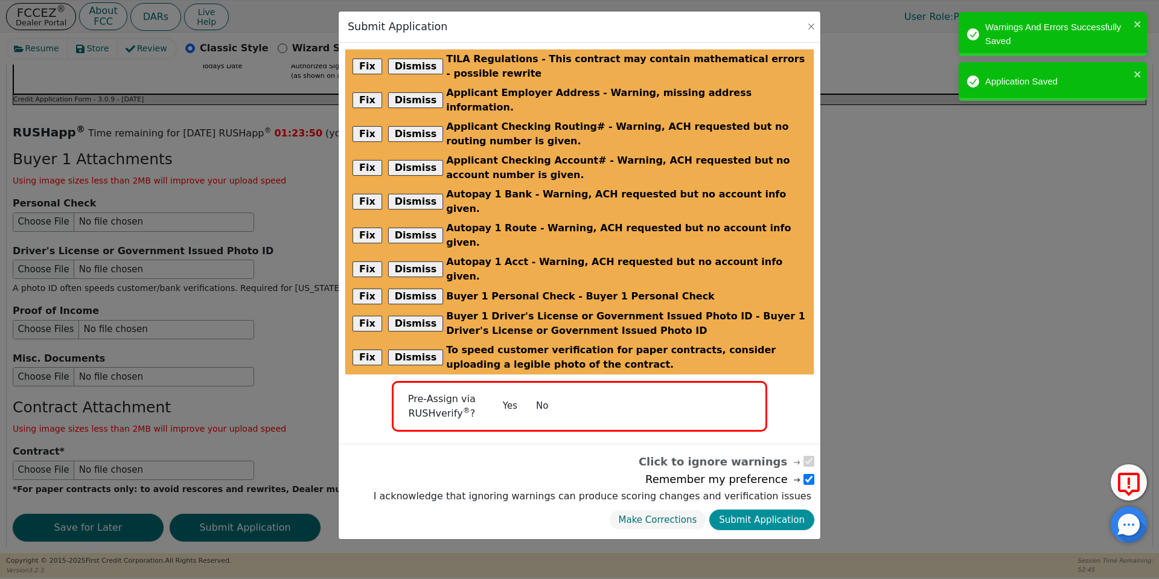
click at [735, 510] on button "Submit Application" at bounding box center [761, 520] width 105 height 21
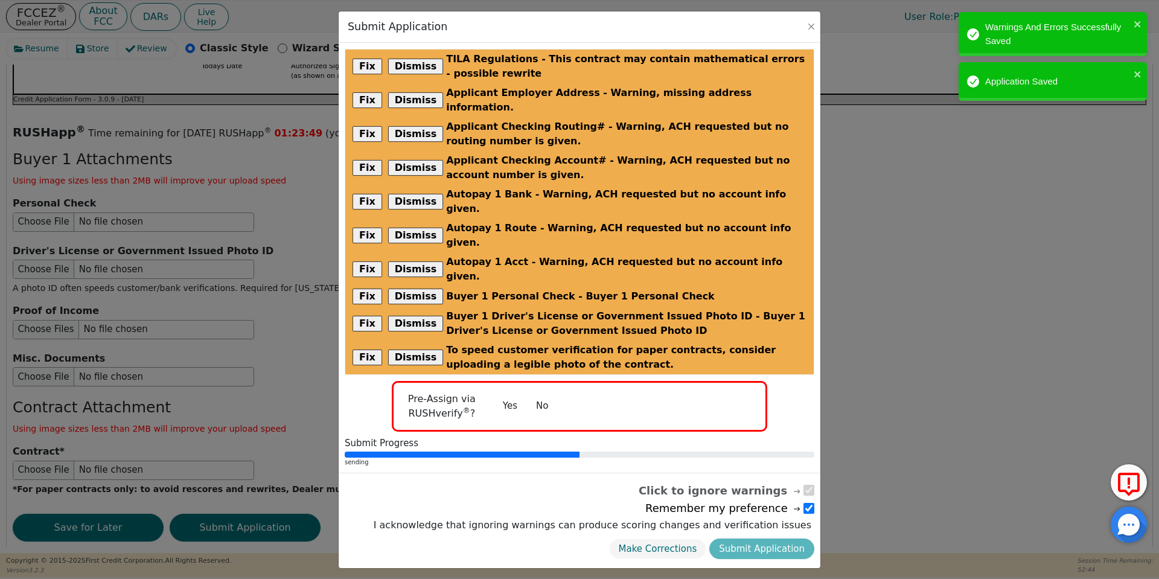
radio input "false"
checkbox input "false"
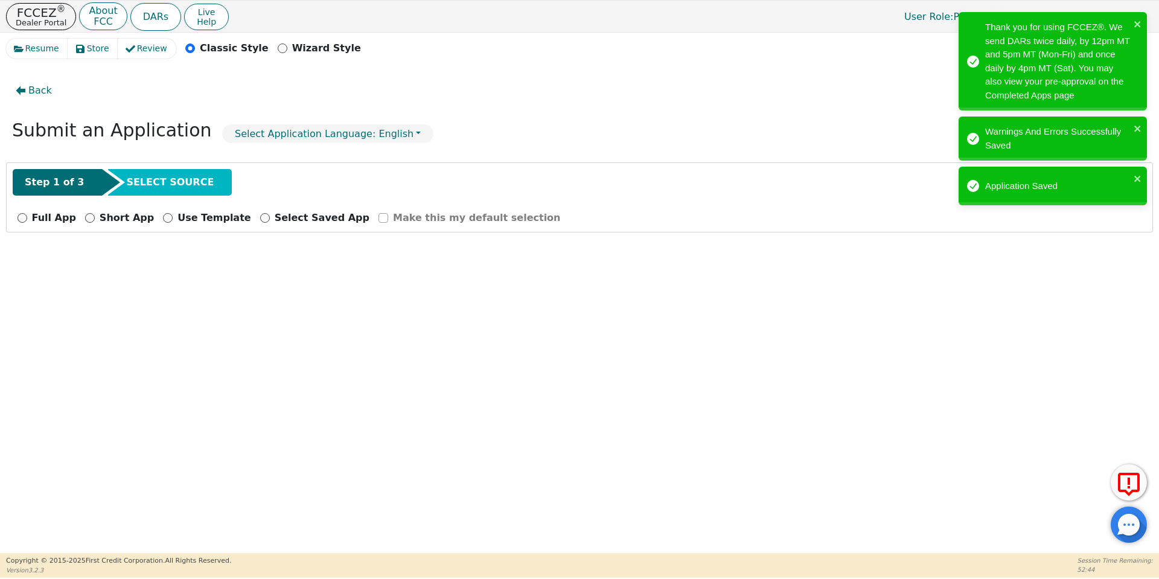
scroll to position [0, 0]
